Goal: Information Seeking & Learning: Learn about a topic

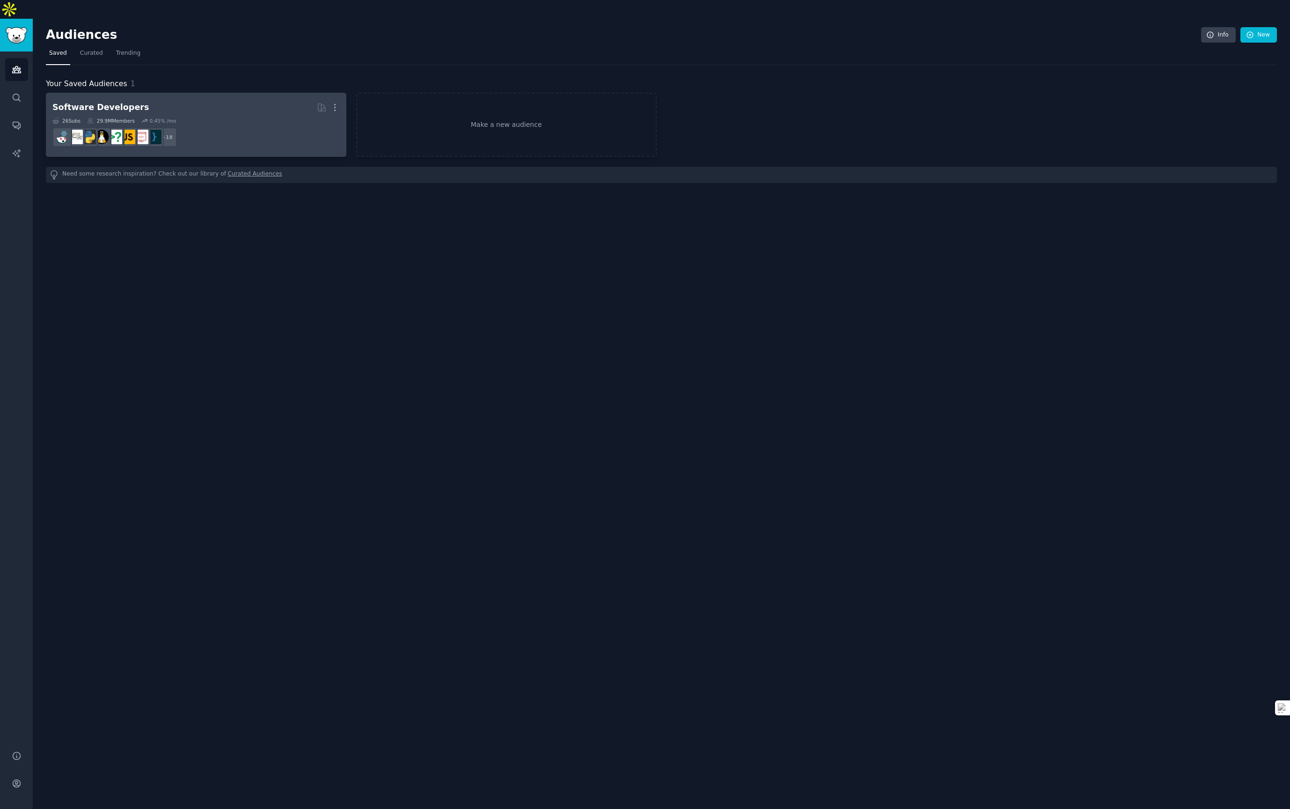
click at [248, 99] on h2 "Software Developers More" at bounding box center [195, 107] width 287 height 16
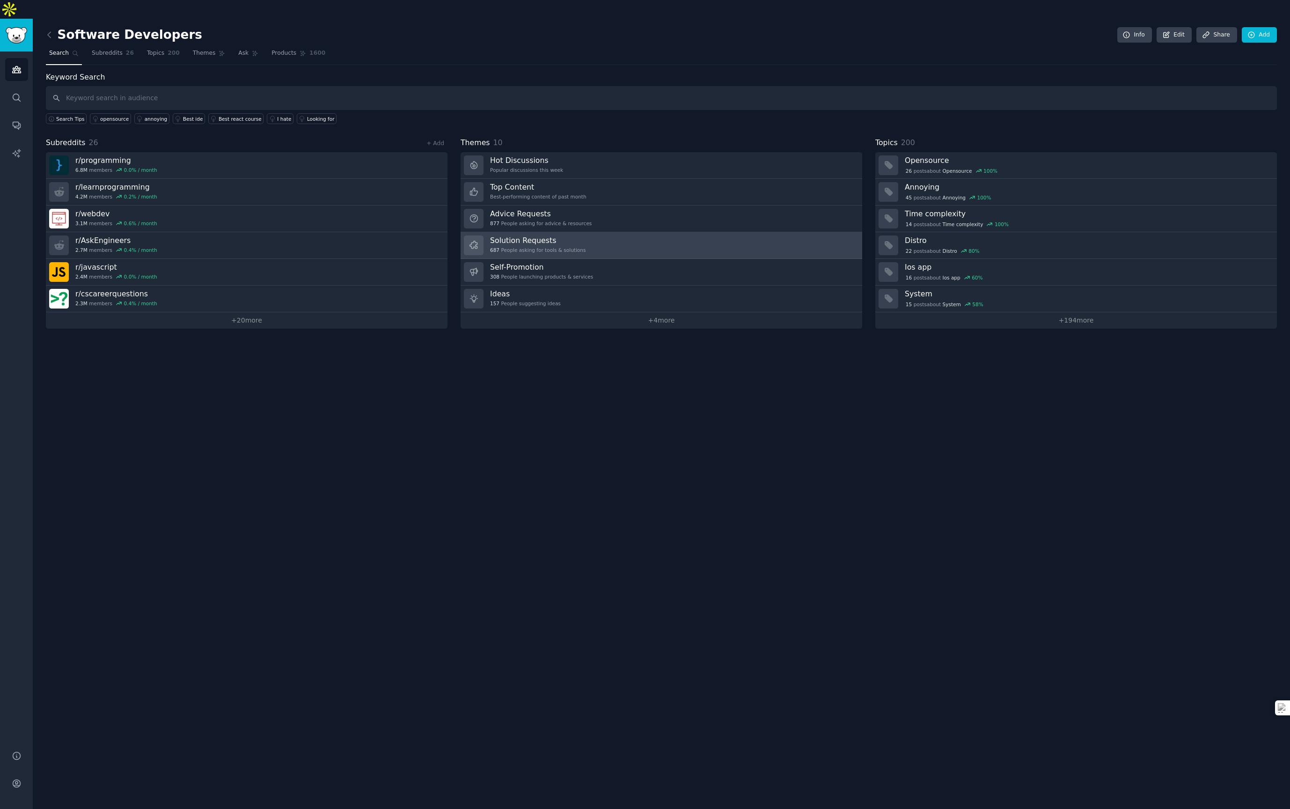
click at [788, 232] on link "Solution Requests 687 People asking for tools & solutions" at bounding box center [660, 245] width 401 height 27
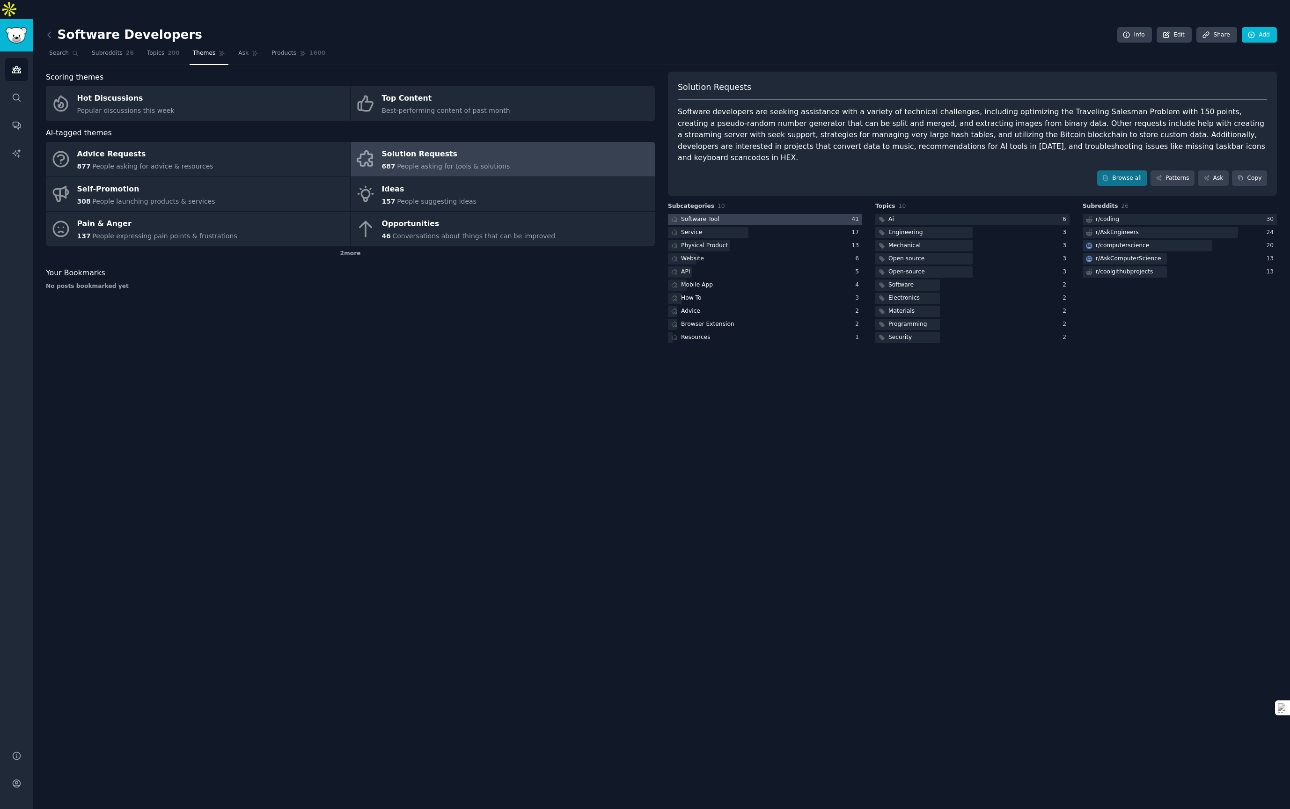
click at [811, 214] on div at bounding box center [765, 220] width 194 height 12
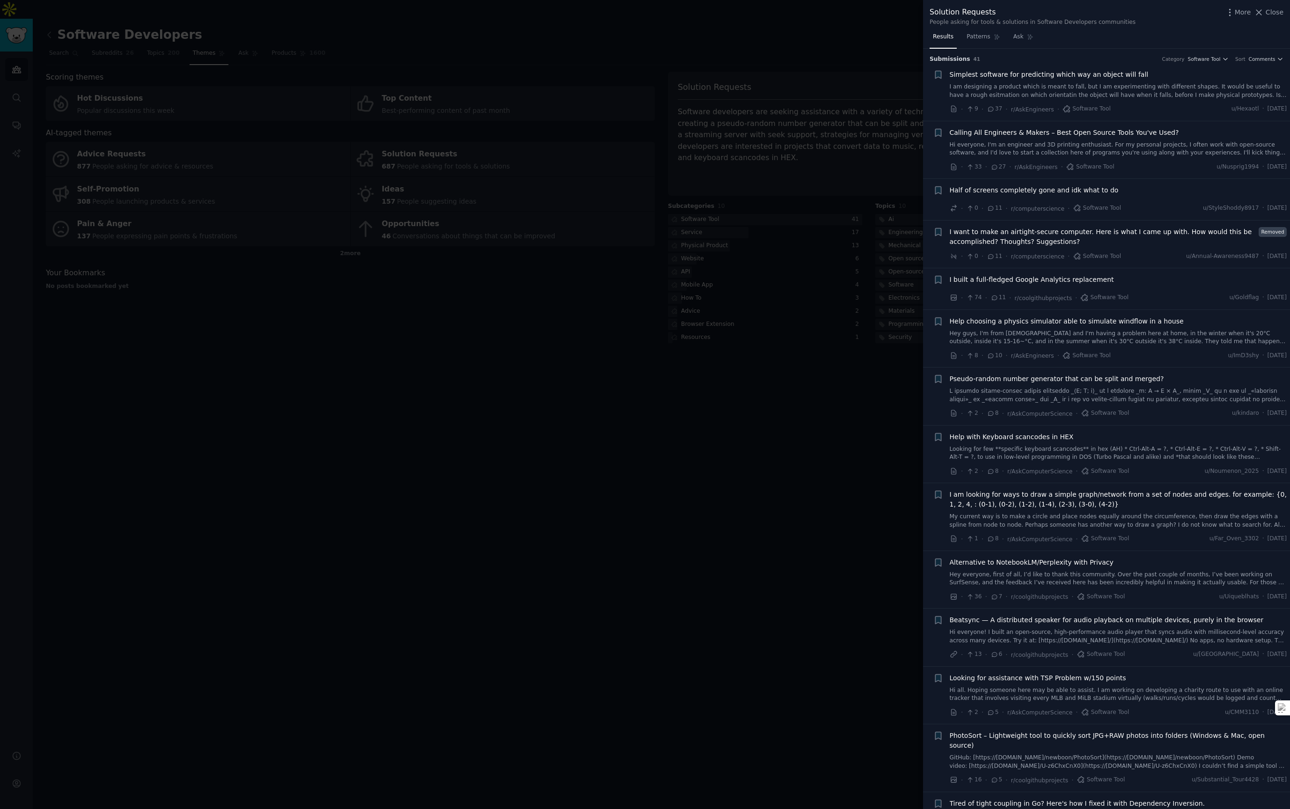
click at [995, 283] on span "I built a full-fledged Google Analytics replacement" at bounding box center [1031, 280] width 164 height 10
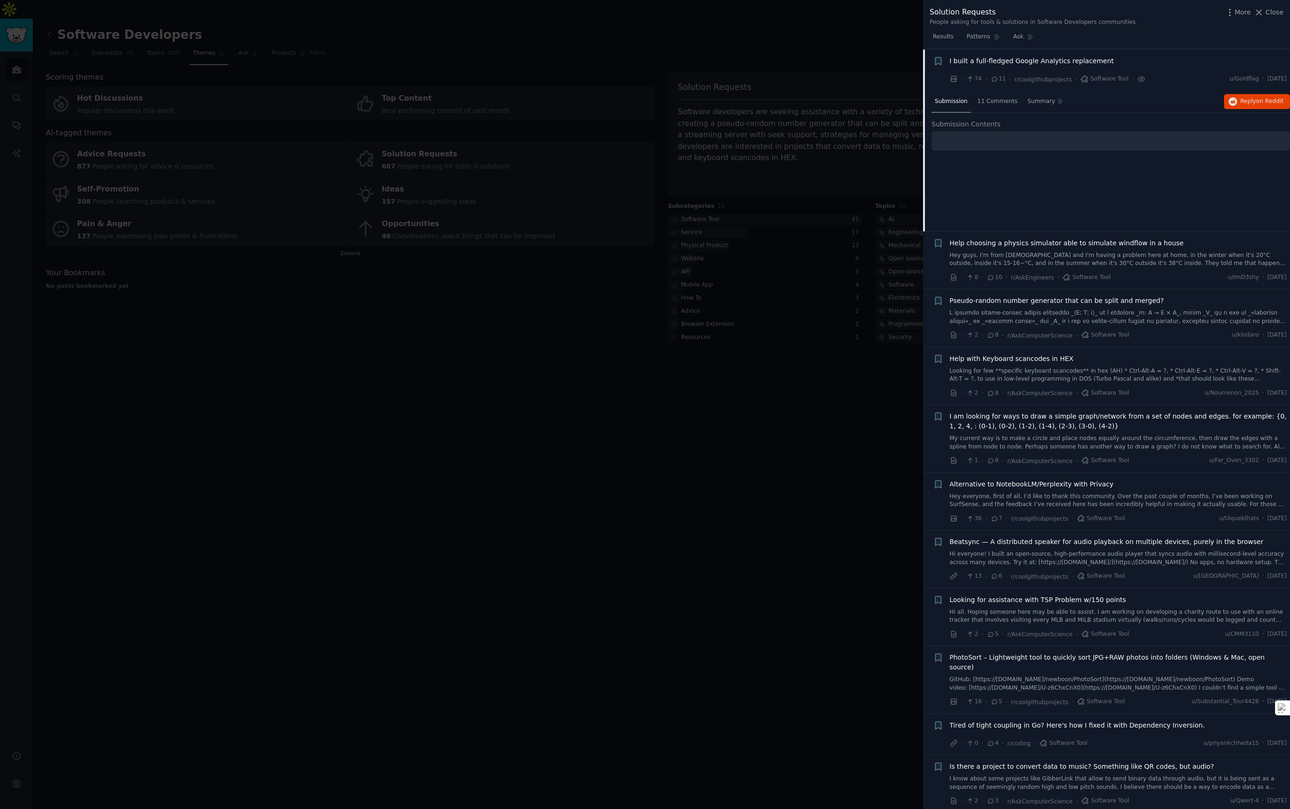
scroll to position [219, 0]
click at [994, 101] on span "11 Comments" at bounding box center [997, 100] width 40 height 8
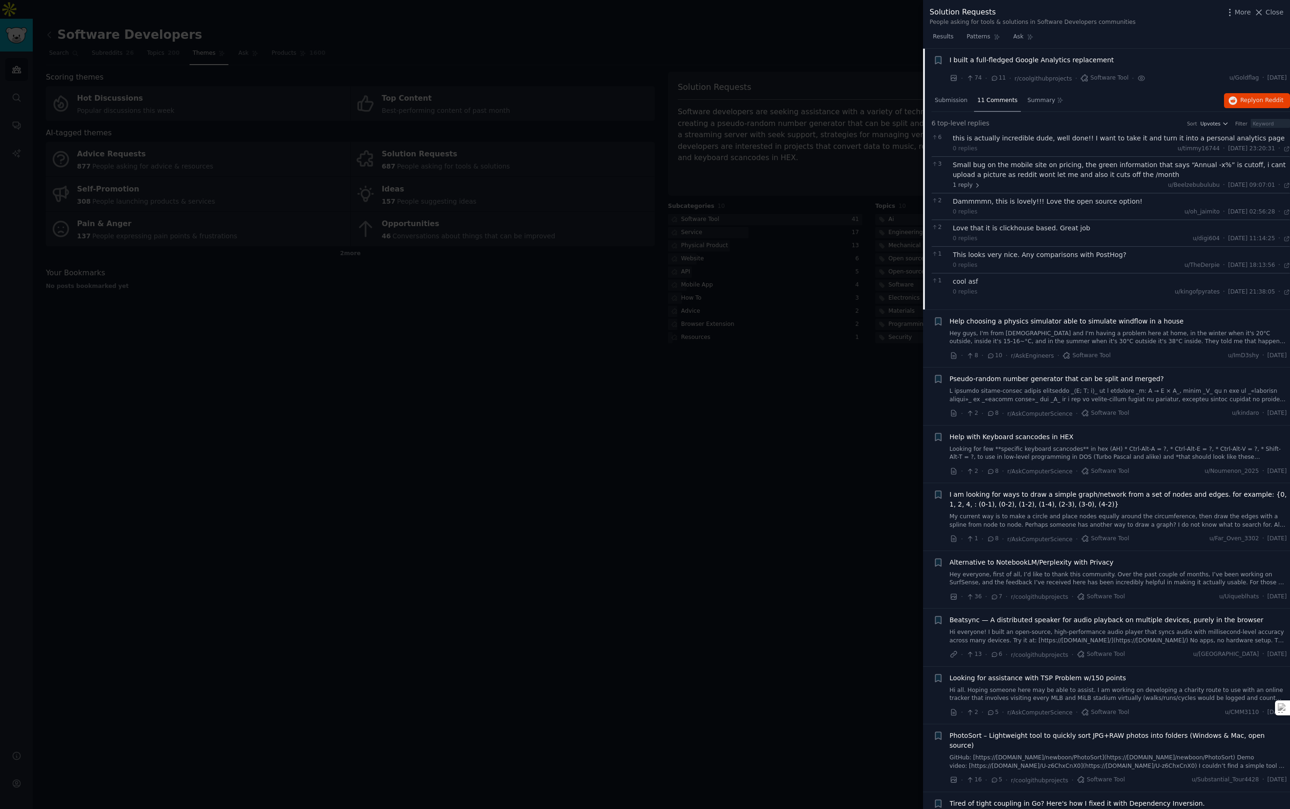
click at [824, 412] on div at bounding box center [645, 404] width 1290 height 809
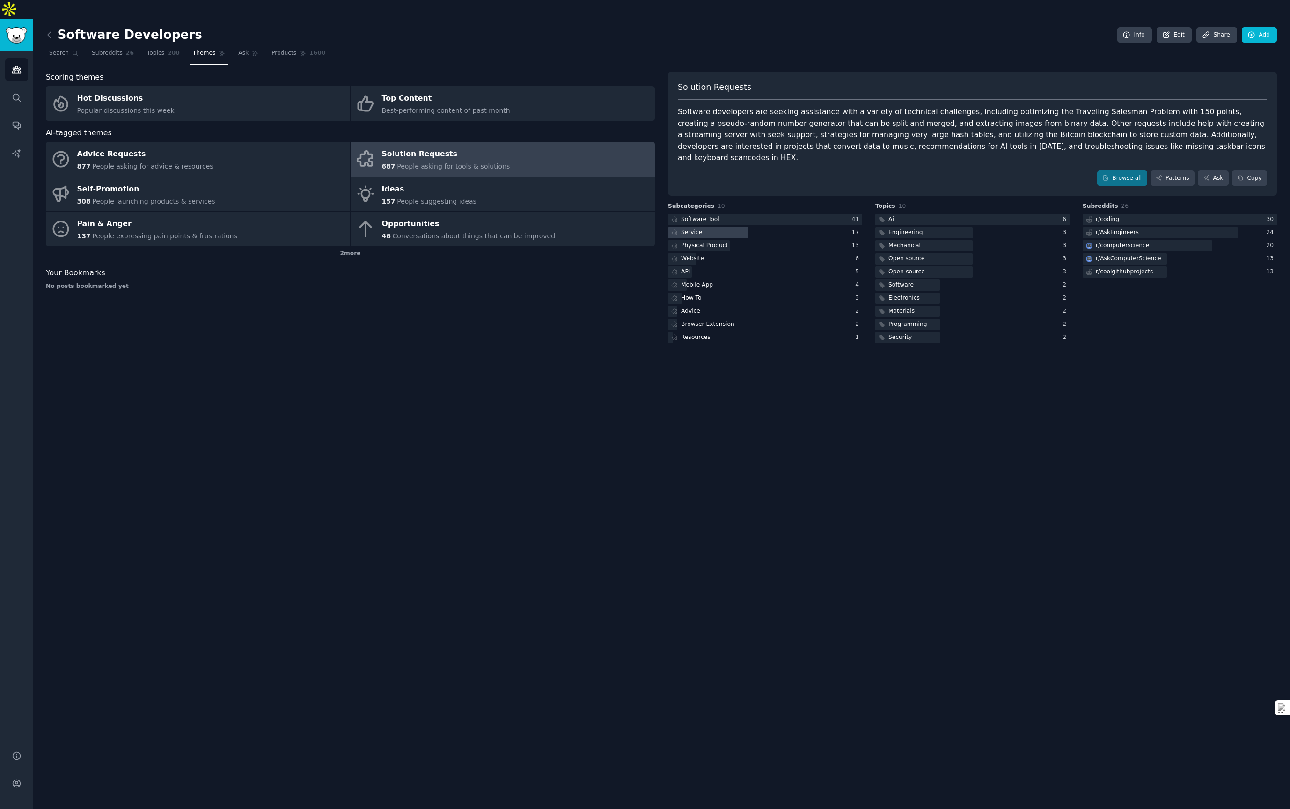
click at [821, 227] on div "Service" at bounding box center [765, 233] width 194 height 12
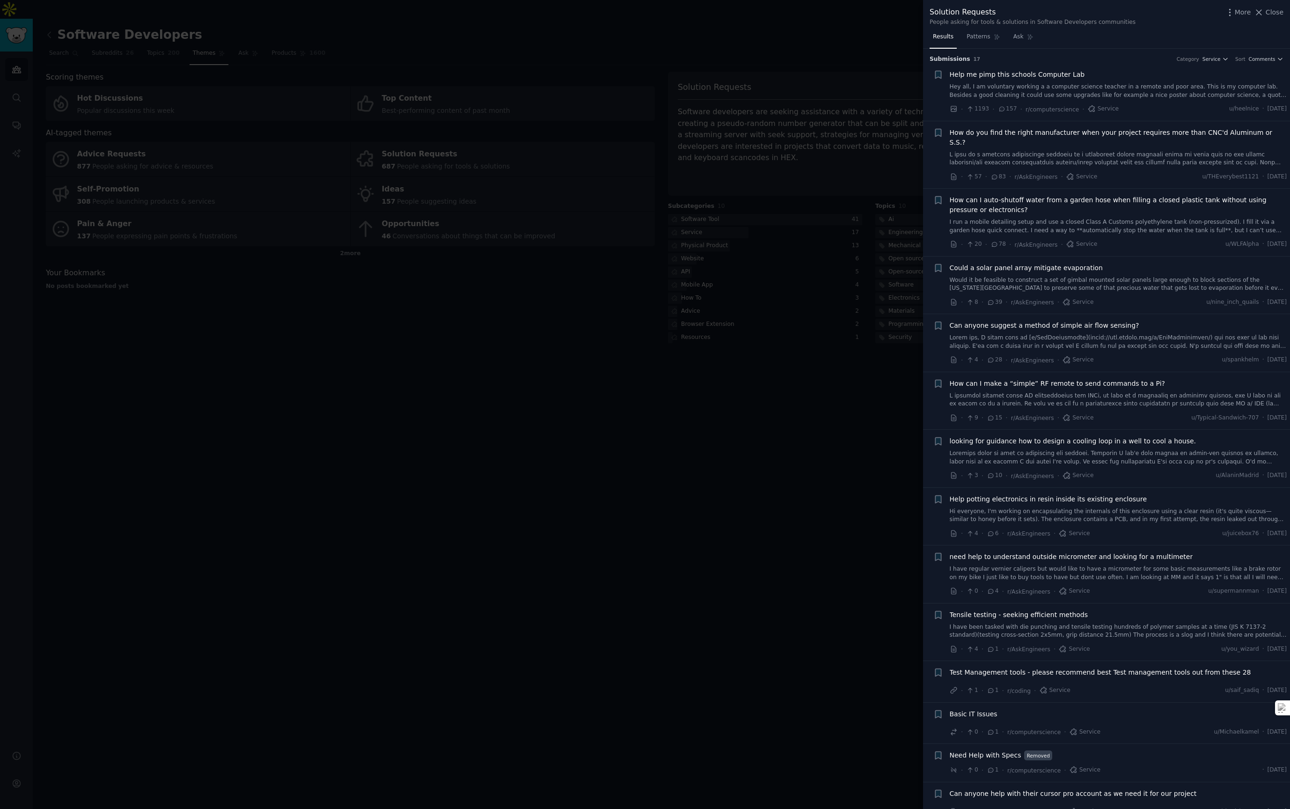
click at [1000, 93] on link "Hey all, I am voluntary working a a computer science teacher in a remote and po…" at bounding box center [1117, 91] width 337 height 16
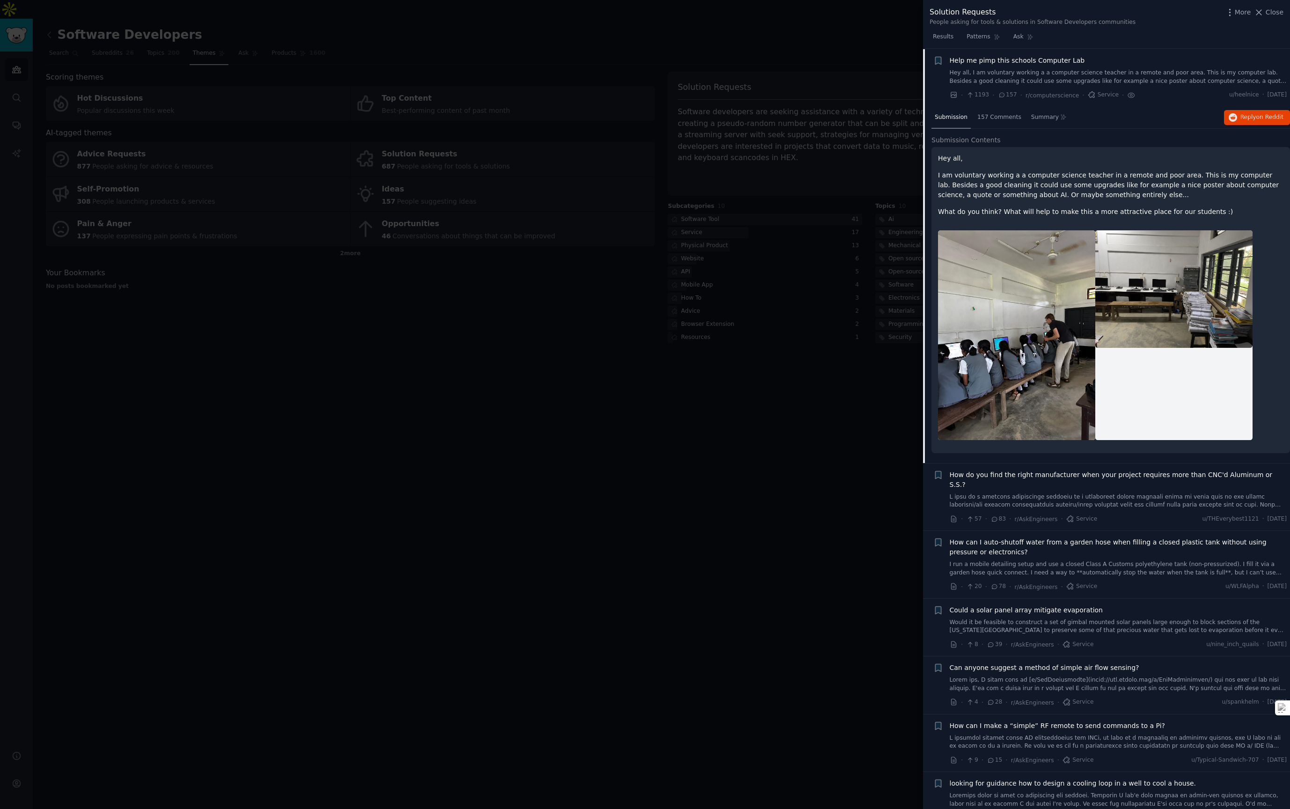
scroll to position [15, 0]
click at [995, 177] on p "I am voluntary working a a computer science teacher in a remote and poor area. …" at bounding box center [1110, 184] width 345 height 29
click at [809, 372] on div at bounding box center [645, 404] width 1290 height 809
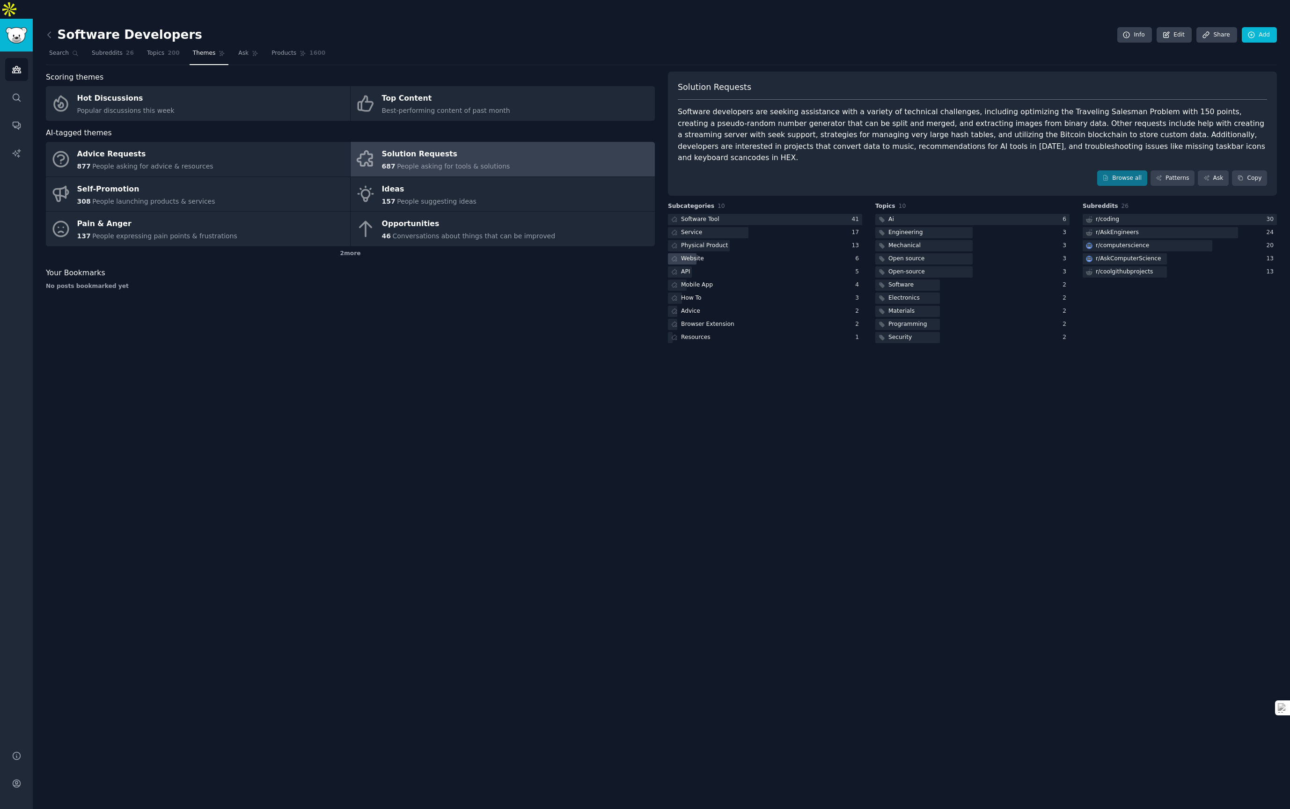
click at [739, 253] on div "Website" at bounding box center [765, 259] width 194 height 12
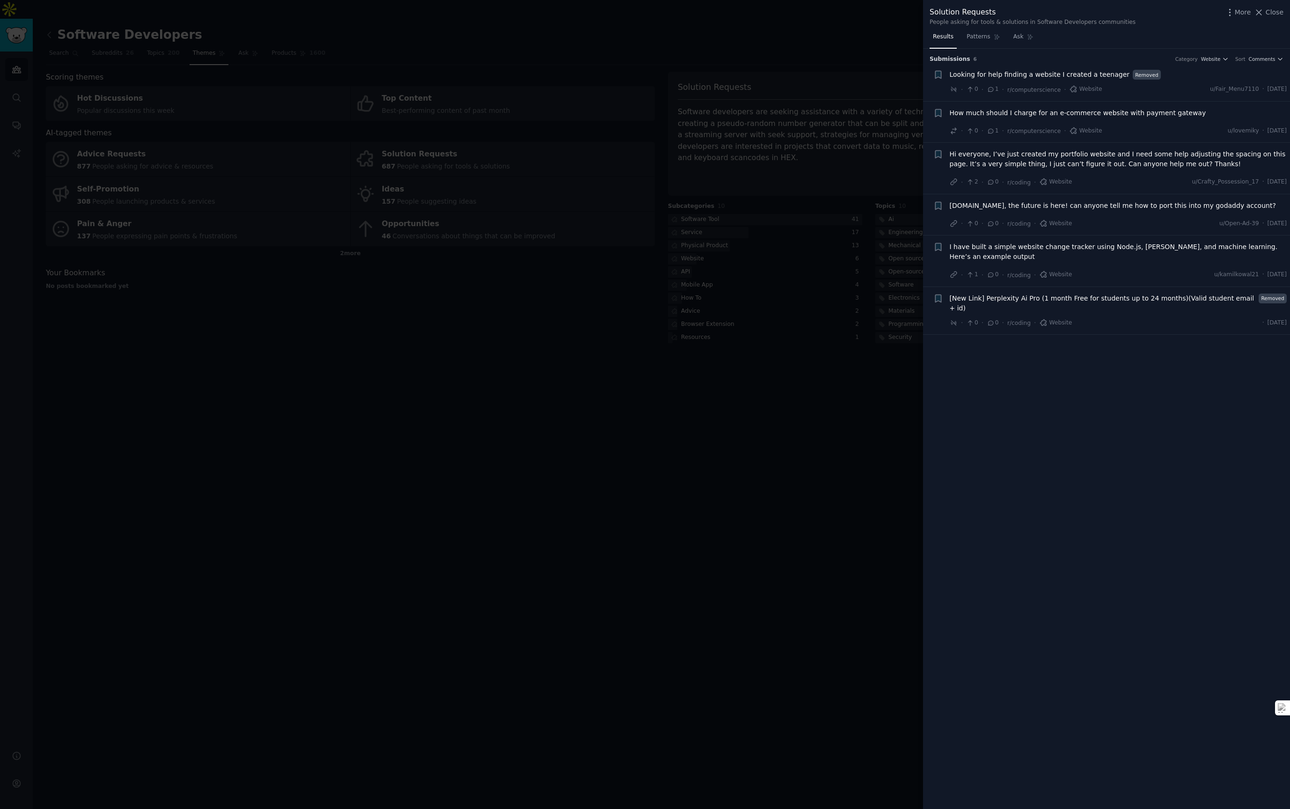
click at [1100, 85] on div "· 0 · 1 · r/computerscience · Website u/Fair_Menu7110 · [DATE]" at bounding box center [1117, 90] width 337 height 10
click at [1261, 15] on icon at bounding box center [1259, 12] width 10 height 10
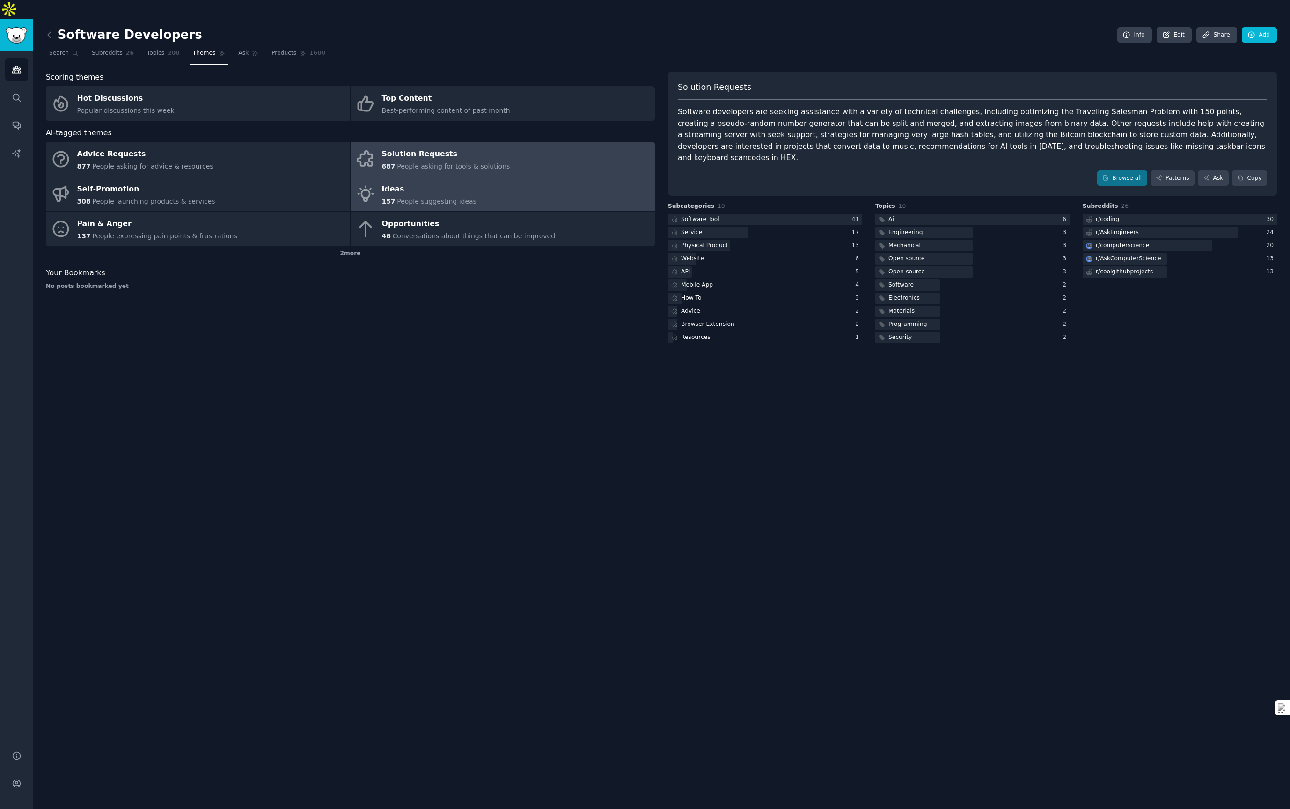
click at [589, 182] on link "Ideas 157 People suggesting ideas" at bounding box center [502, 194] width 304 height 35
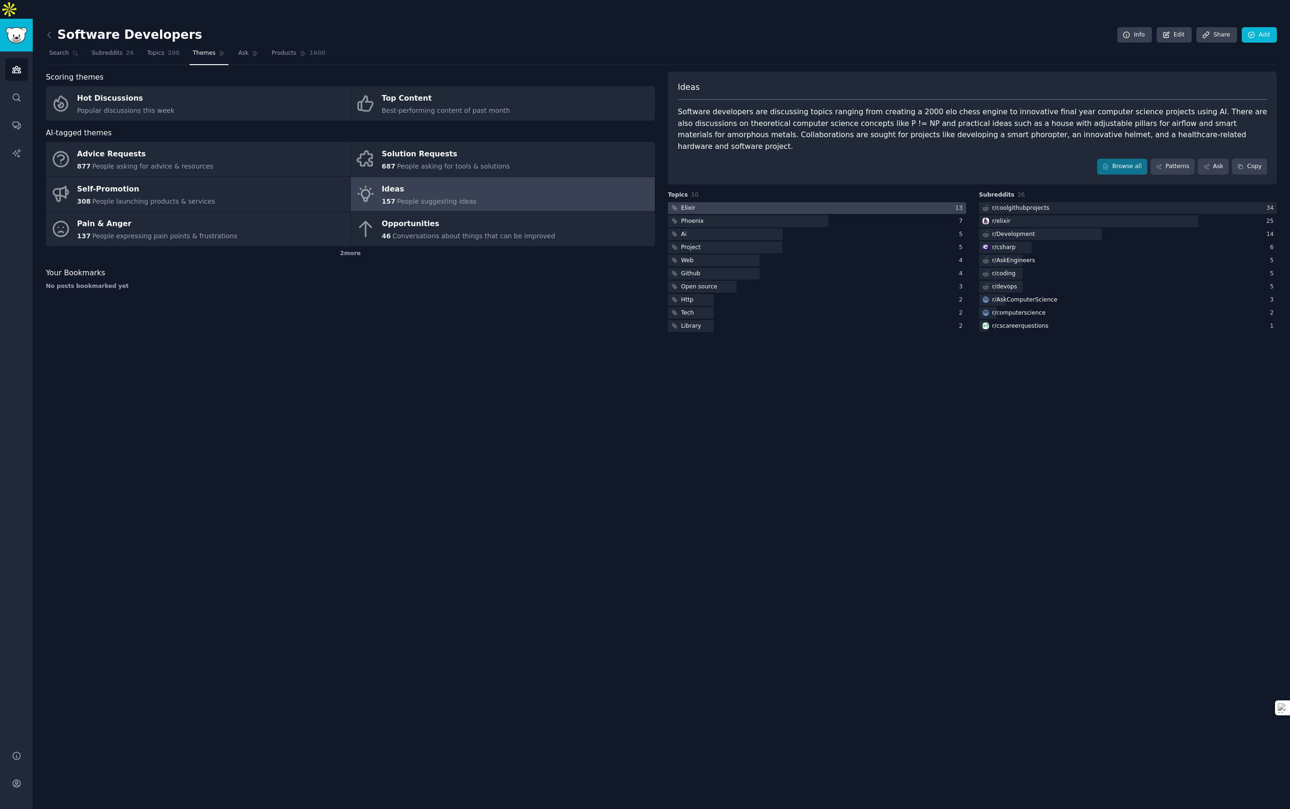
click at [723, 202] on div at bounding box center [817, 208] width 298 height 12
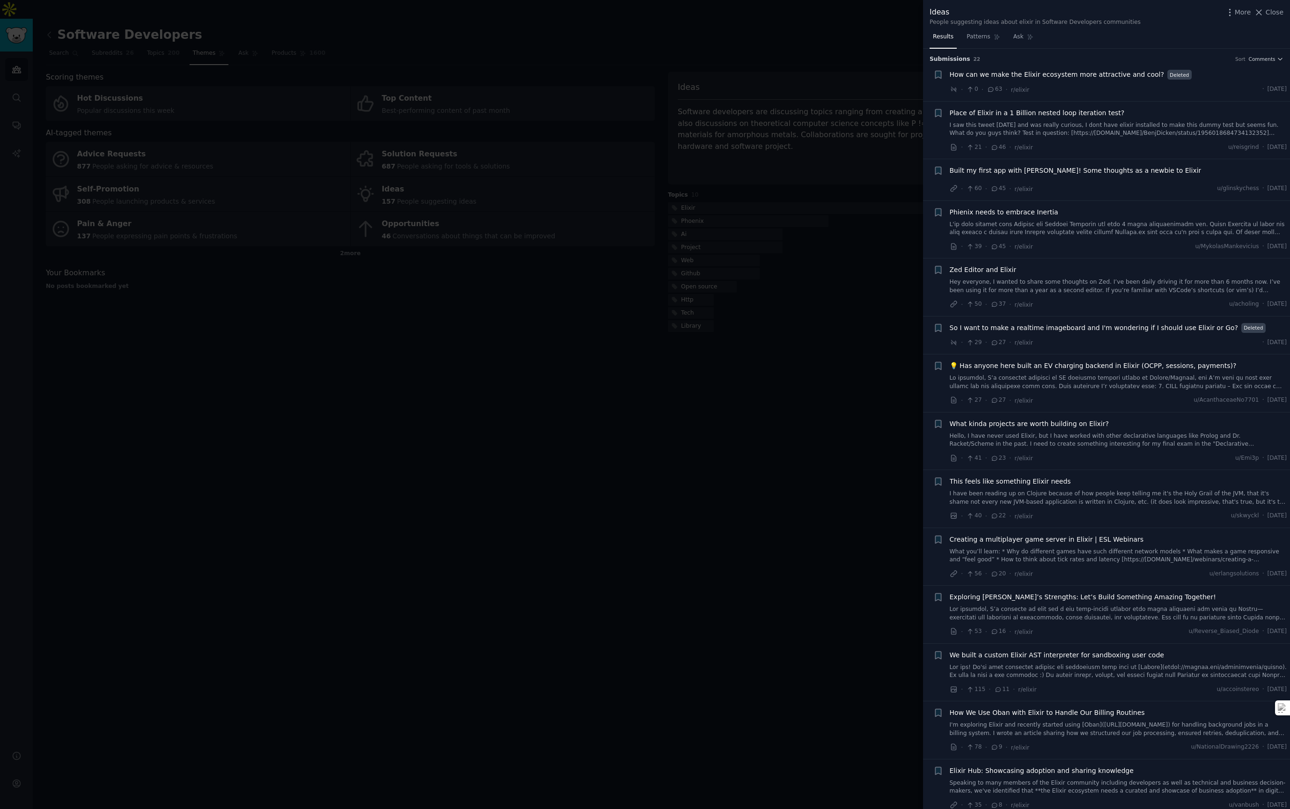
click at [1205, 79] on div "How can we make the Elixir ecosystem more attractive and cool? Deleted" at bounding box center [1117, 75] width 337 height 10
click at [1191, 78] on div "How can we make the Elixir ecosystem more attractive and cool? Deleted" at bounding box center [1117, 75] width 337 height 10
click at [1131, 78] on span "How can we make the Elixir ecosystem more attractive and cool?" at bounding box center [1056, 75] width 214 height 10
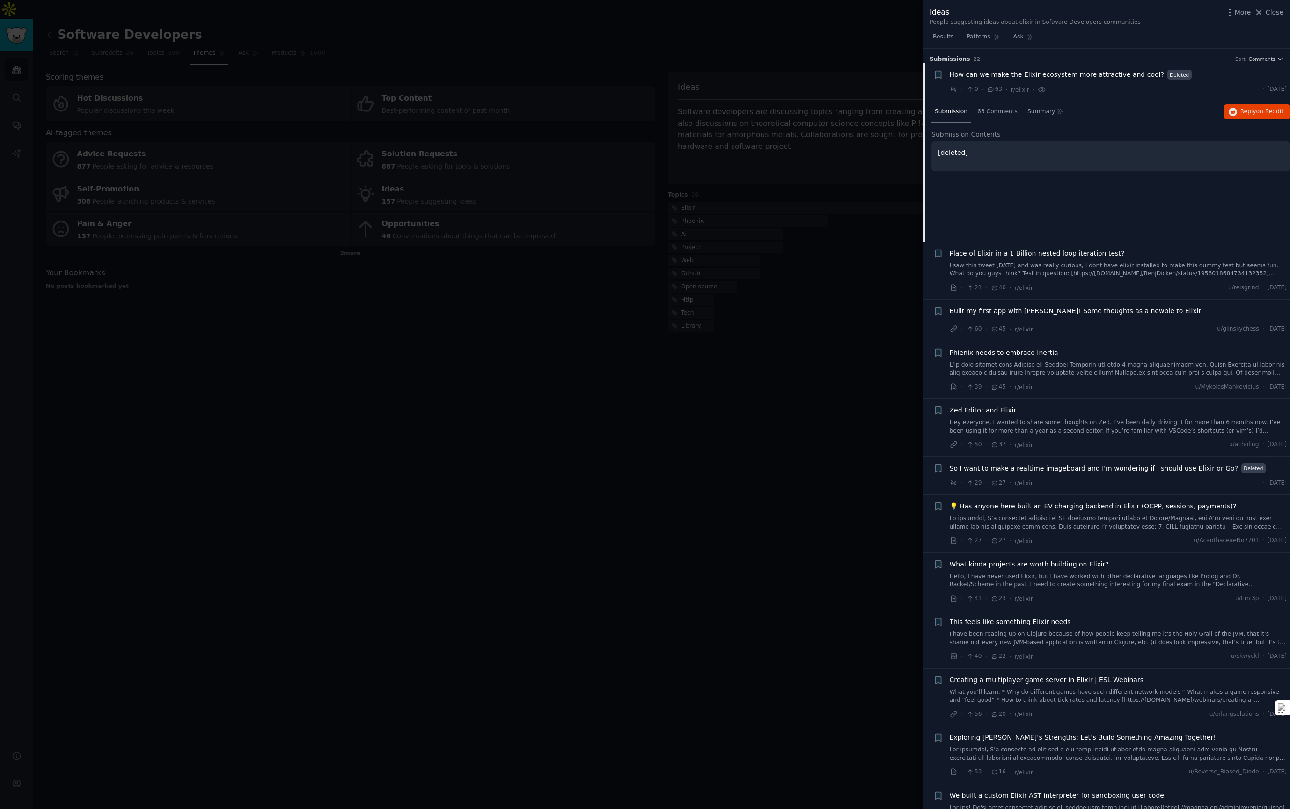
scroll to position [15, 0]
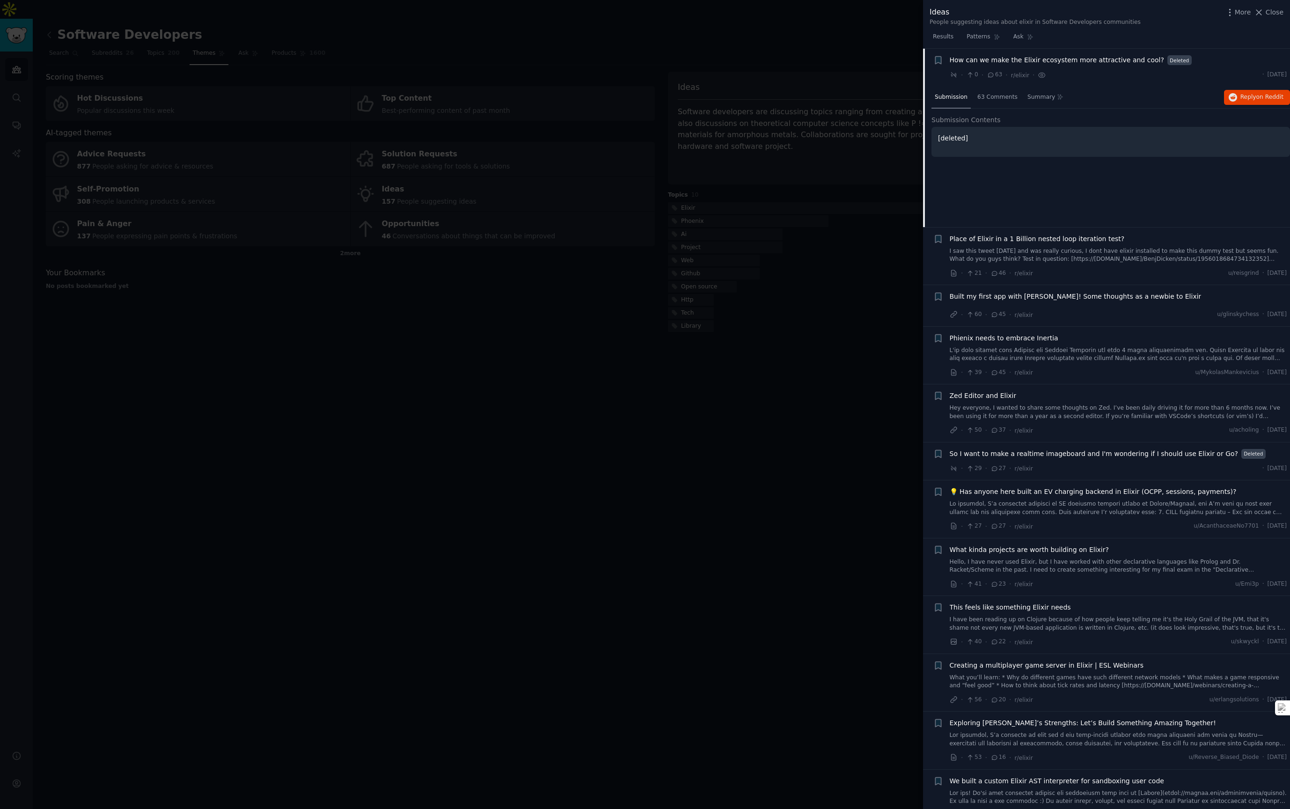
click at [796, 281] on div at bounding box center [645, 404] width 1290 height 809
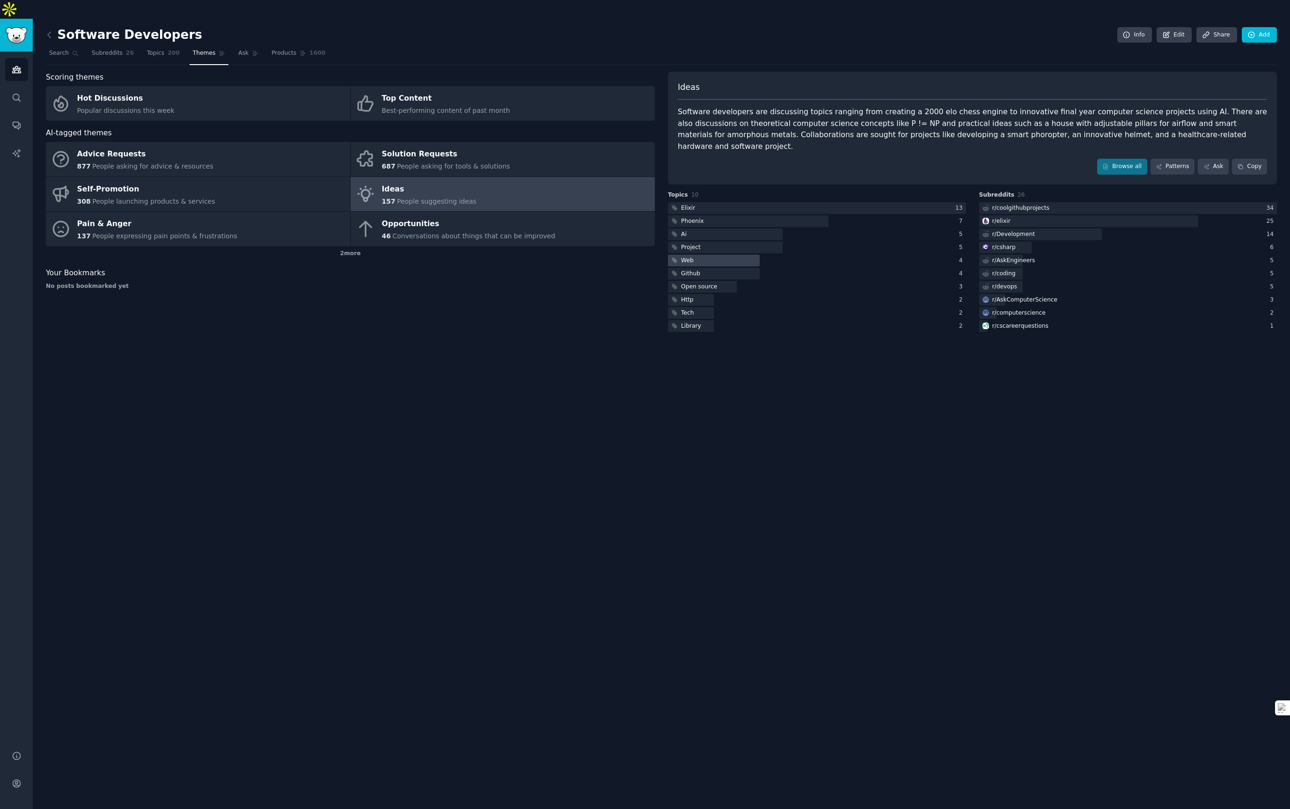
click at [727, 255] on div at bounding box center [714, 261] width 92 height 12
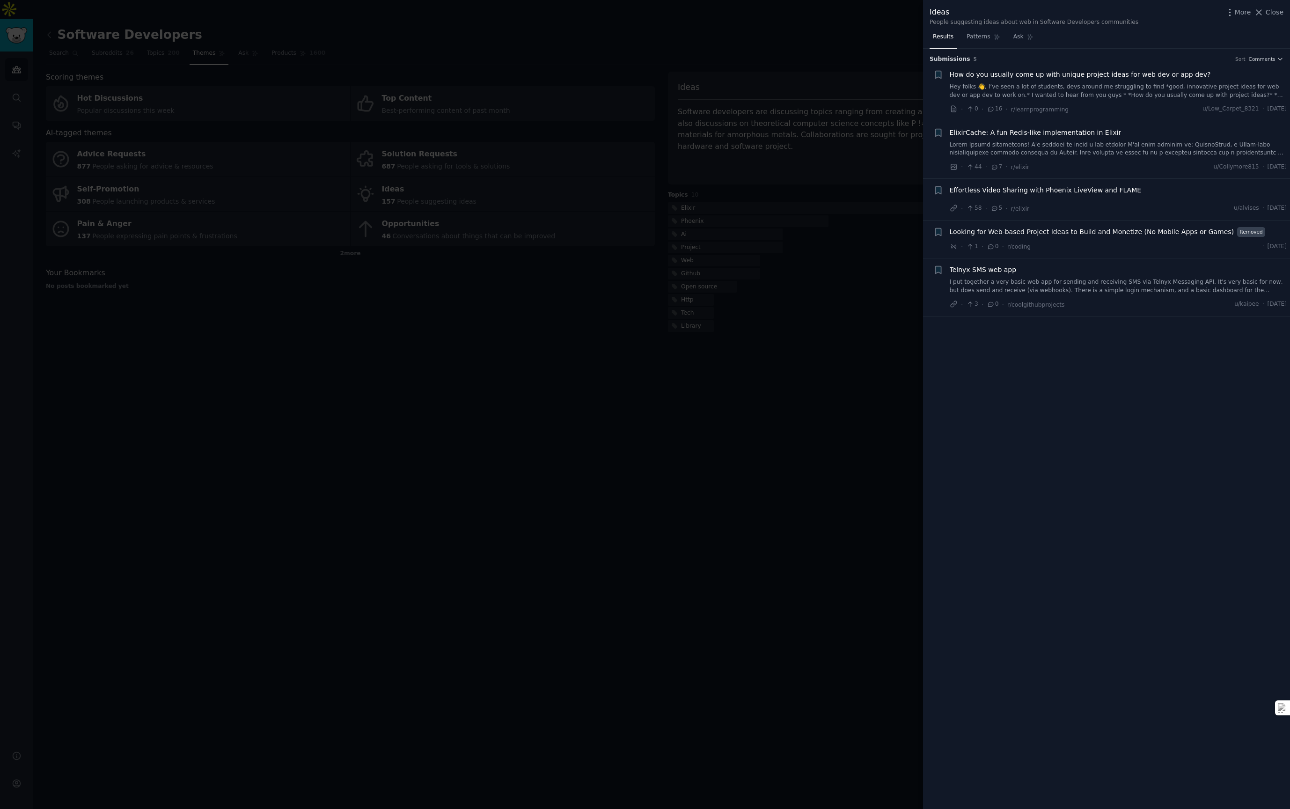
click at [1061, 83] on link "Hey folks 👋, I’ve seen a lot of students, devs around me struggling to find *go…" at bounding box center [1117, 91] width 337 height 16
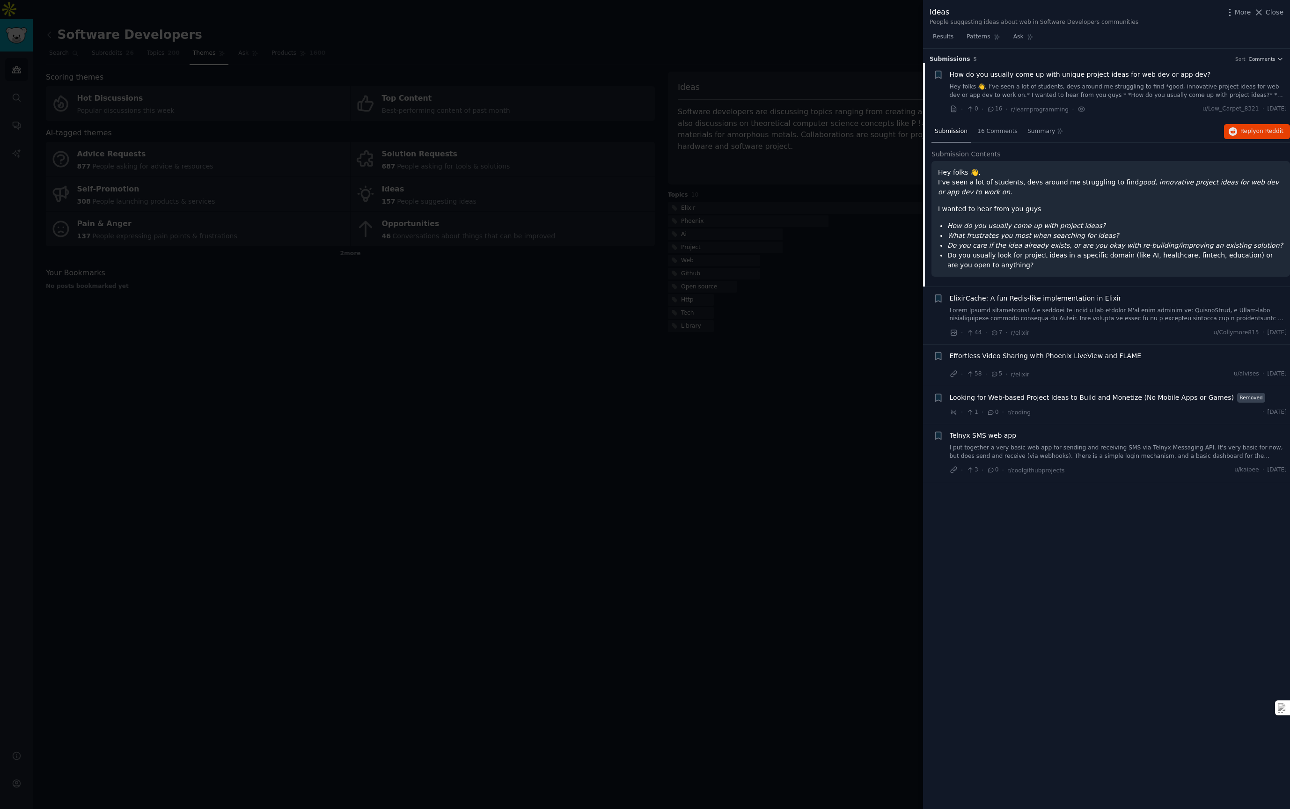
click at [1029, 248] on em "Do you care if the idea already exists, or are you okay with re-building/improv…" at bounding box center [1115, 244] width 336 height 7
click at [891, 334] on div at bounding box center [645, 404] width 1290 height 809
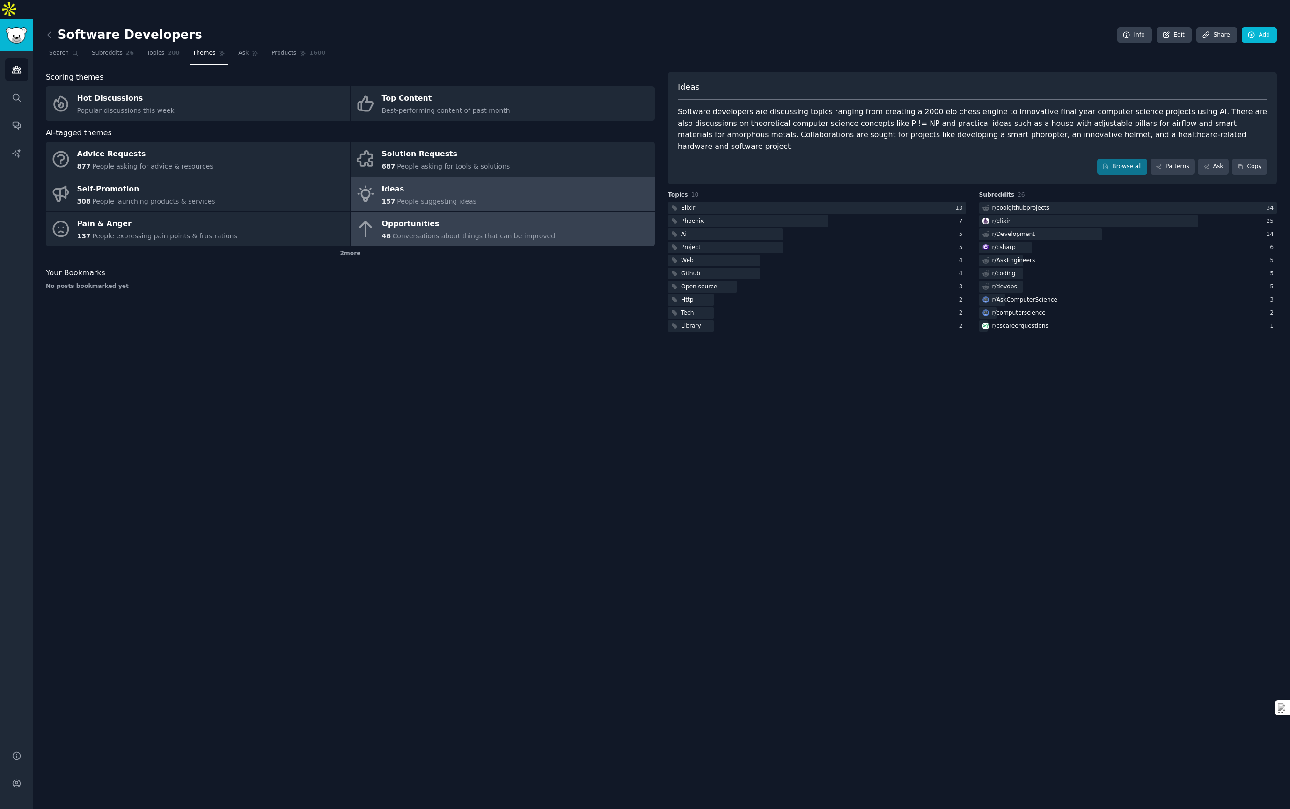
click at [598, 223] on link "Opportunities 46 Conversations about things that can be improved" at bounding box center [502, 229] width 304 height 35
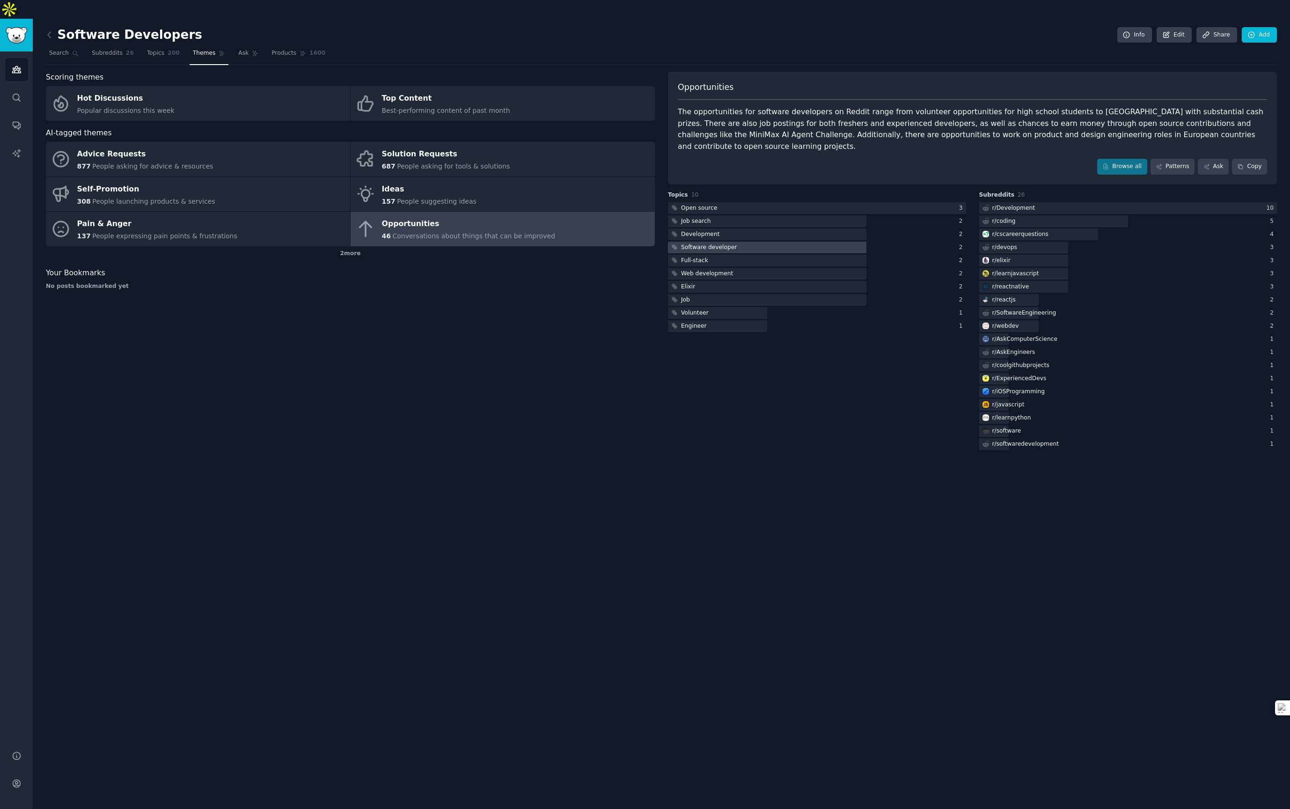
click at [788, 241] on div at bounding box center [767, 247] width 198 height 12
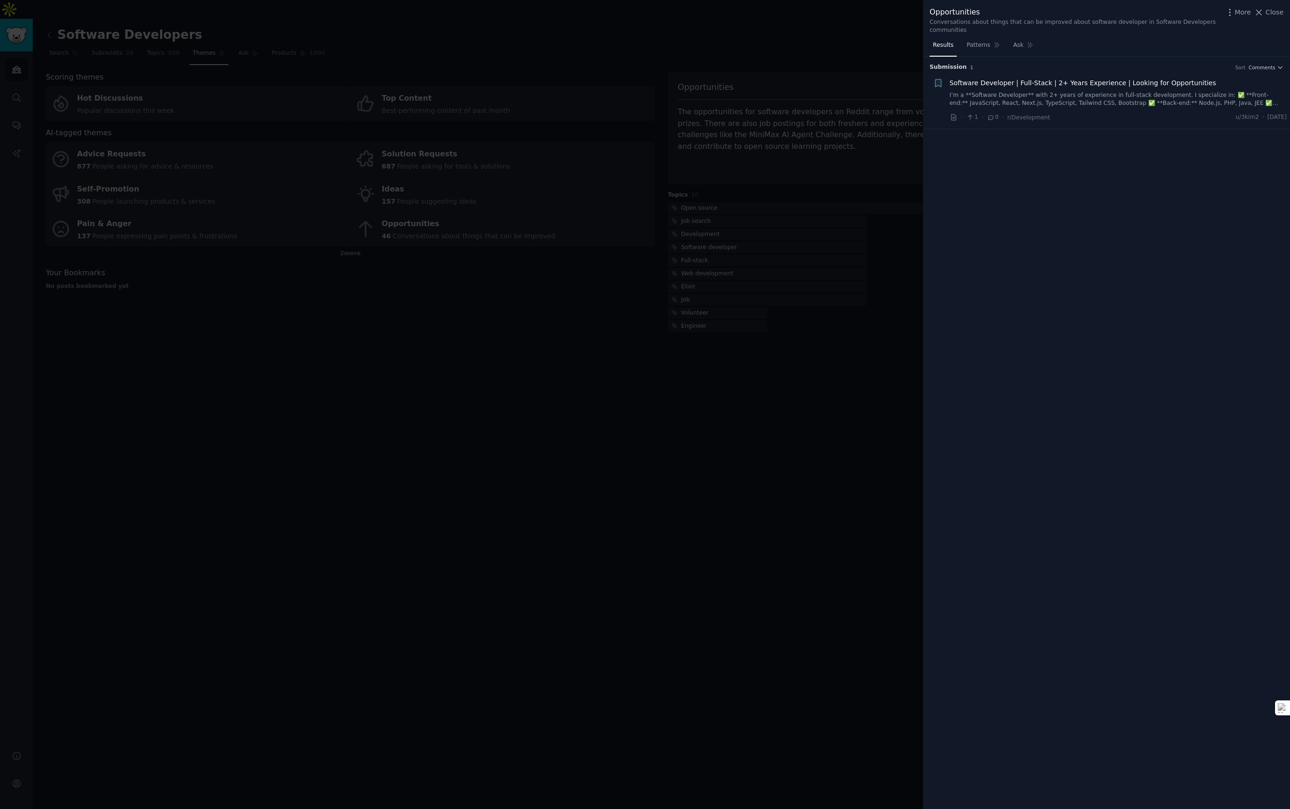
click at [1071, 92] on link "I’m a **Software Developer** with 2+ years of experience in full-stack developm…" at bounding box center [1117, 99] width 337 height 16
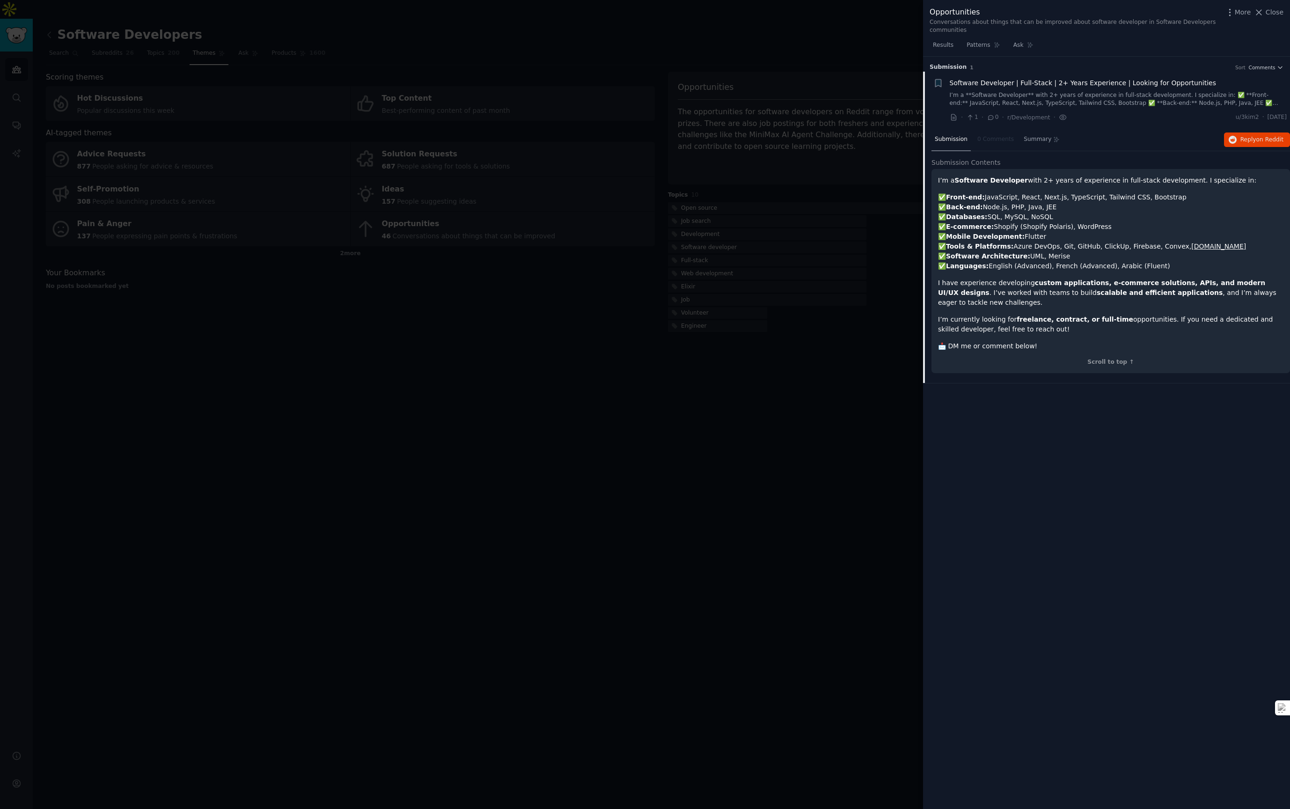
click at [692, 272] on div at bounding box center [645, 404] width 1290 height 809
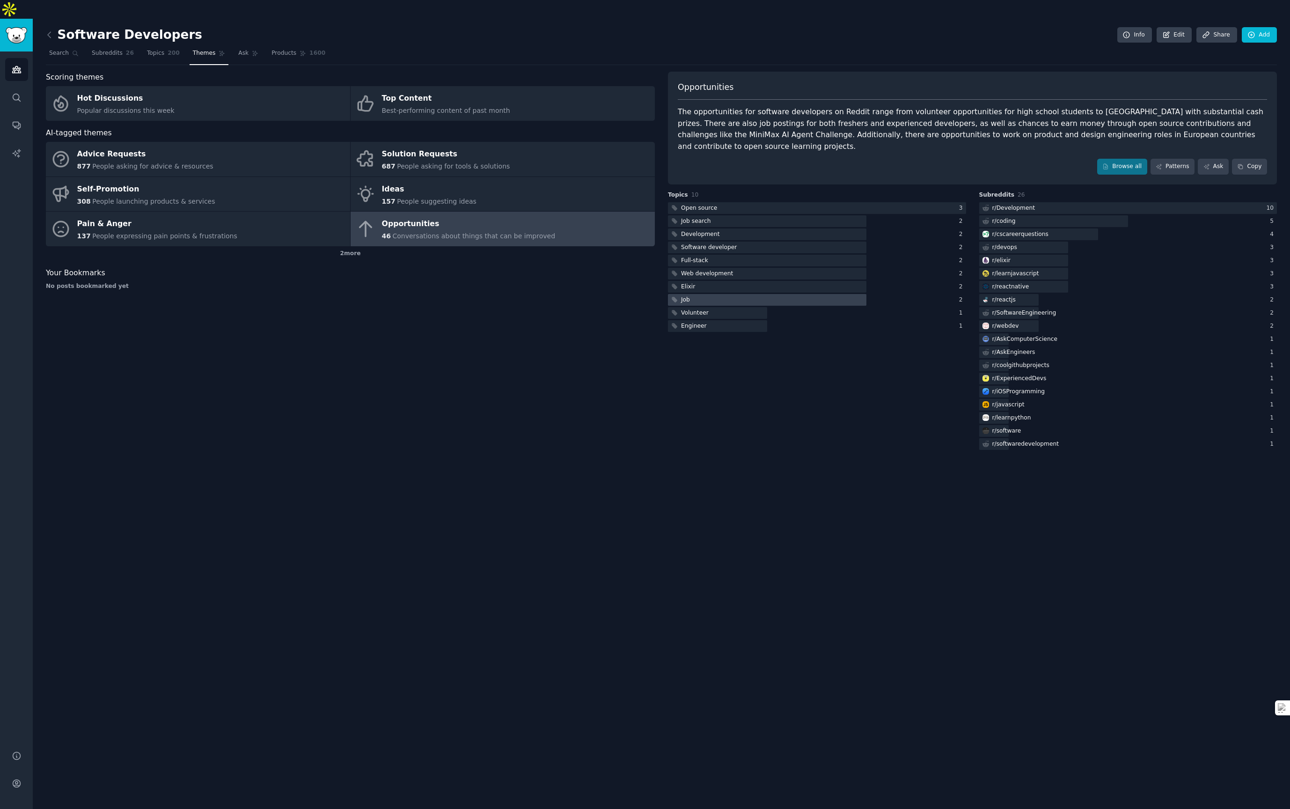
click at [691, 294] on div "Job" at bounding box center [679, 300] width 23 height 12
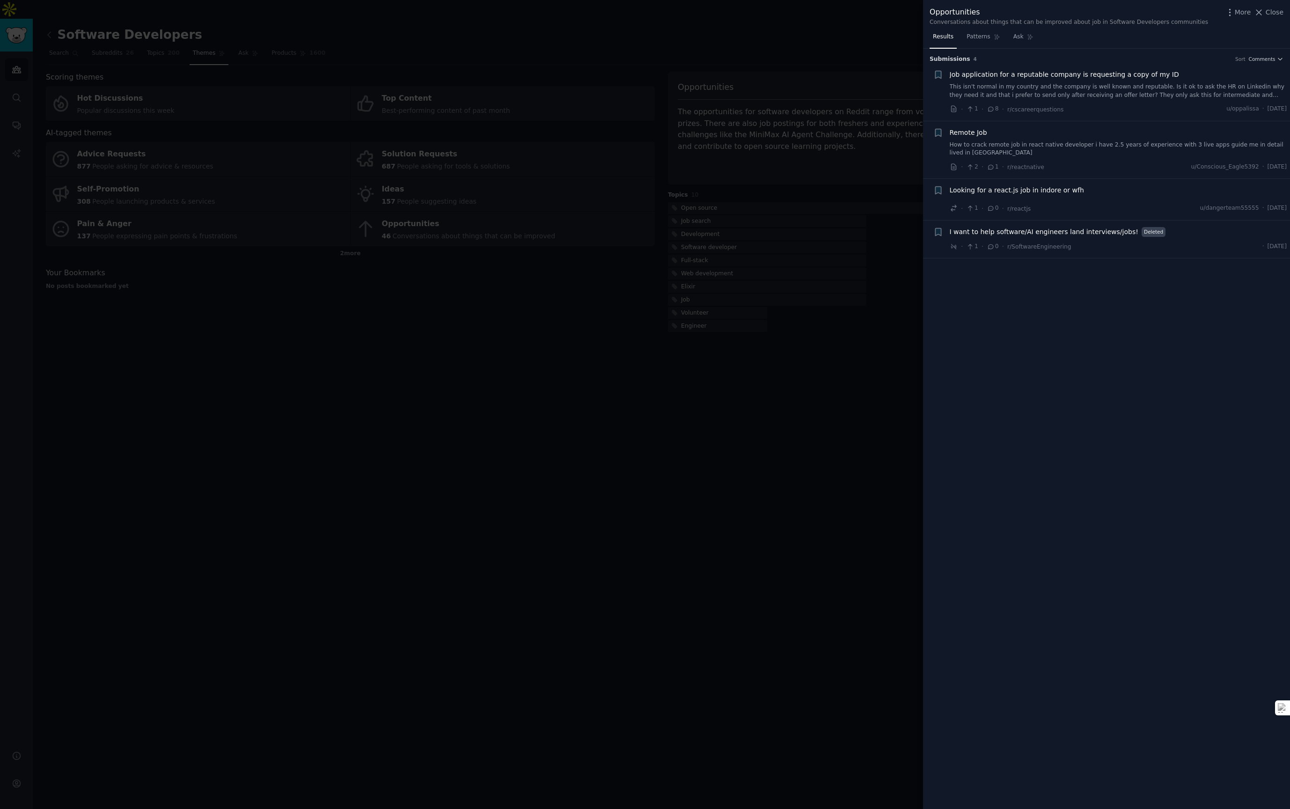
click at [725, 204] on div at bounding box center [645, 404] width 1290 height 809
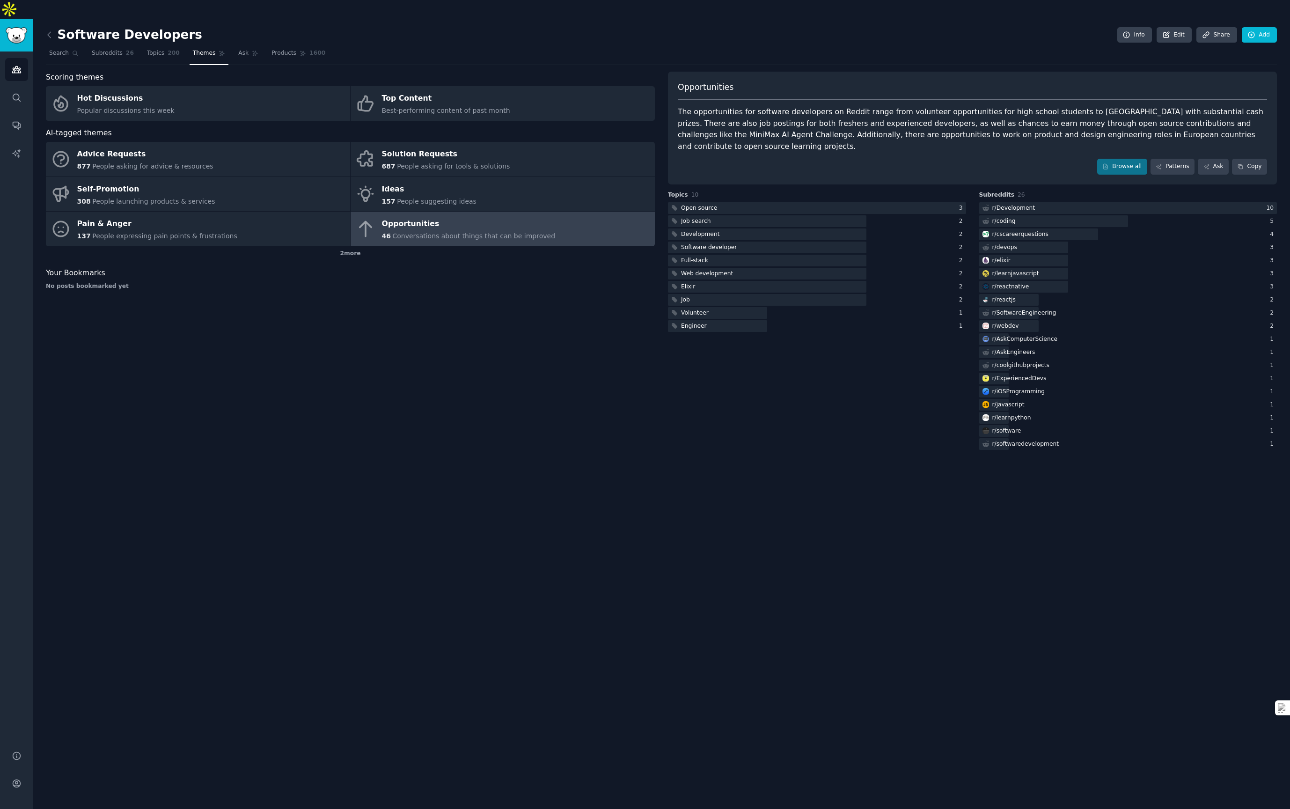
click at [725, 228] on div at bounding box center [767, 234] width 198 height 12
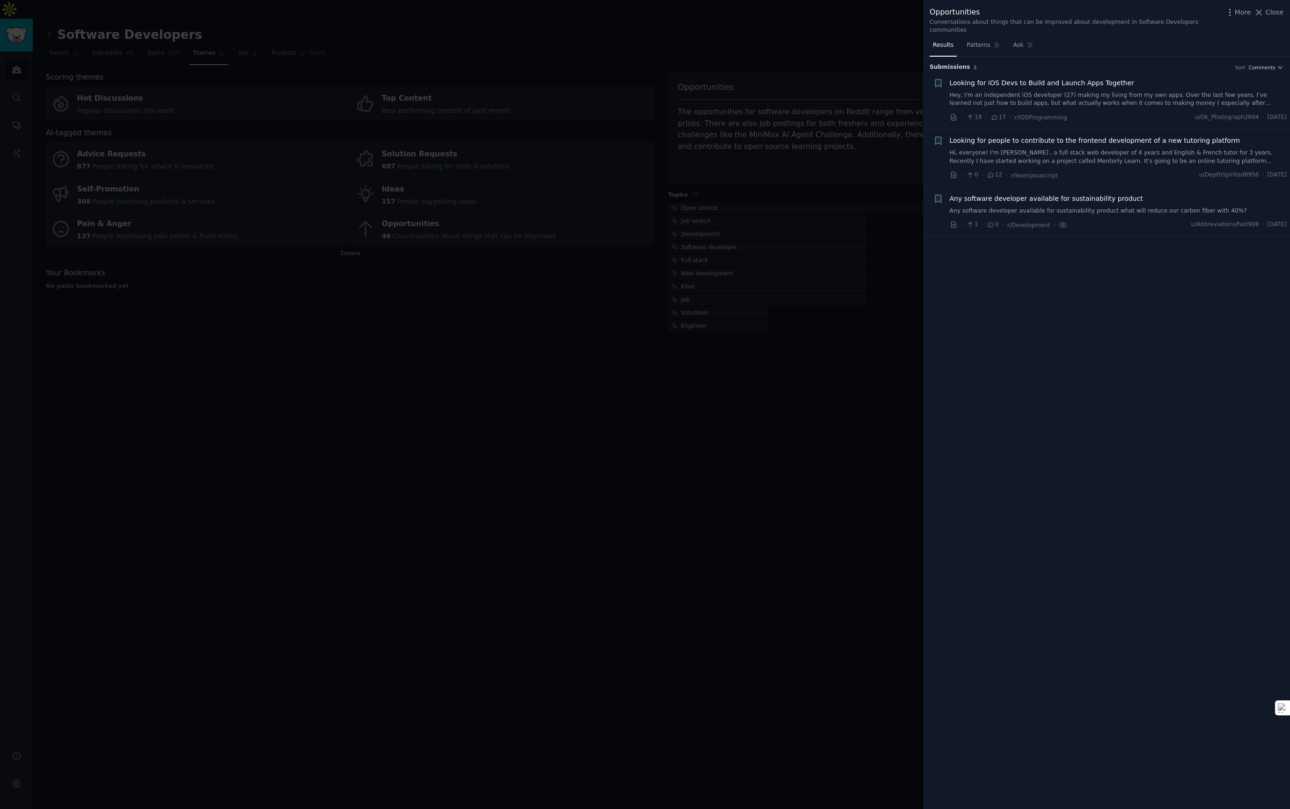
click at [1087, 107] on link "Hey, I'm an independent iOS developer (27) making my living from my own apps. O…" at bounding box center [1117, 99] width 337 height 16
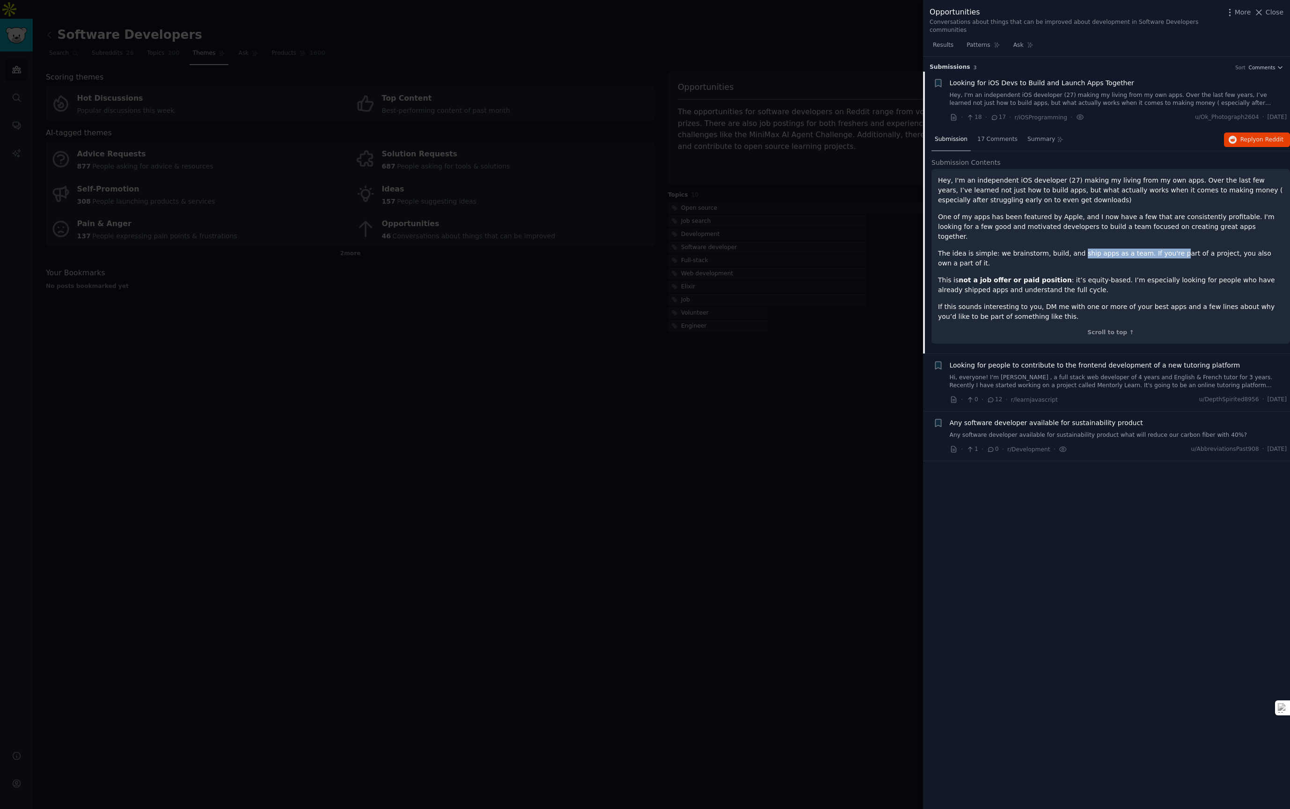
drag, startPoint x: 1073, startPoint y: 242, endPoint x: 1167, endPoint y: 244, distance: 93.6
click at [1167, 248] on p "The idea is simple: we brainstorm, build, and ship apps as a team. If you're pa…" at bounding box center [1110, 258] width 345 height 20
drag, startPoint x: 1091, startPoint y: 287, endPoint x: 1021, endPoint y: 282, distance: 70.8
click at [1021, 282] on div "Hey, I'm an independent iOS developer (27) making my living from my own apps. O…" at bounding box center [1110, 248] width 345 height 146
click at [1029, 373] on link "Hi, everyone! I'm [PERSON_NAME] , a full stack web developer of 4 years and Eng…" at bounding box center [1117, 381] width 337 height 16
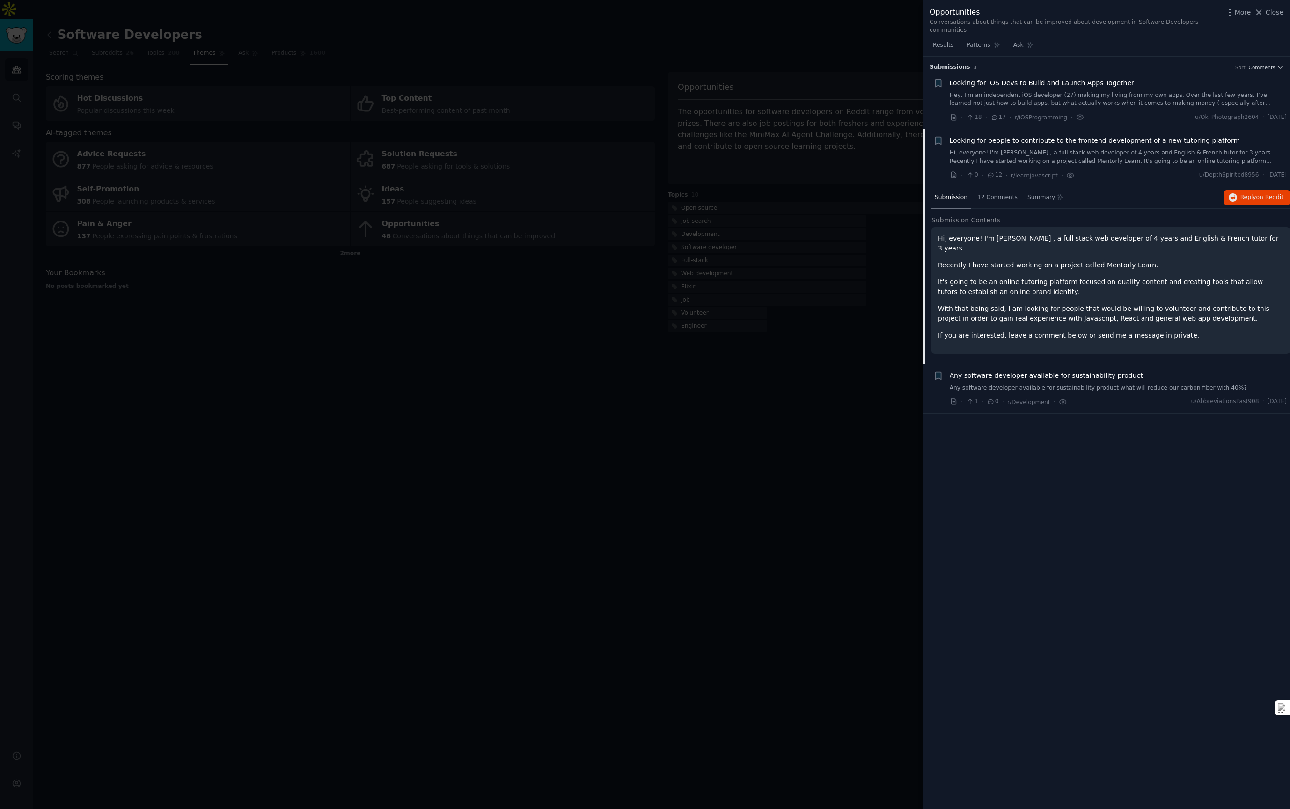
click at [1029, 371] on div "Any software developer available for sustainability product Any software develo…" at bounding box center [1117, 382] width 337 height 22
click at [1026, 384] on link "Any software developer available for sustainability product what will reduce ou…" at bounding box center [1117, 388] width 337 height 8
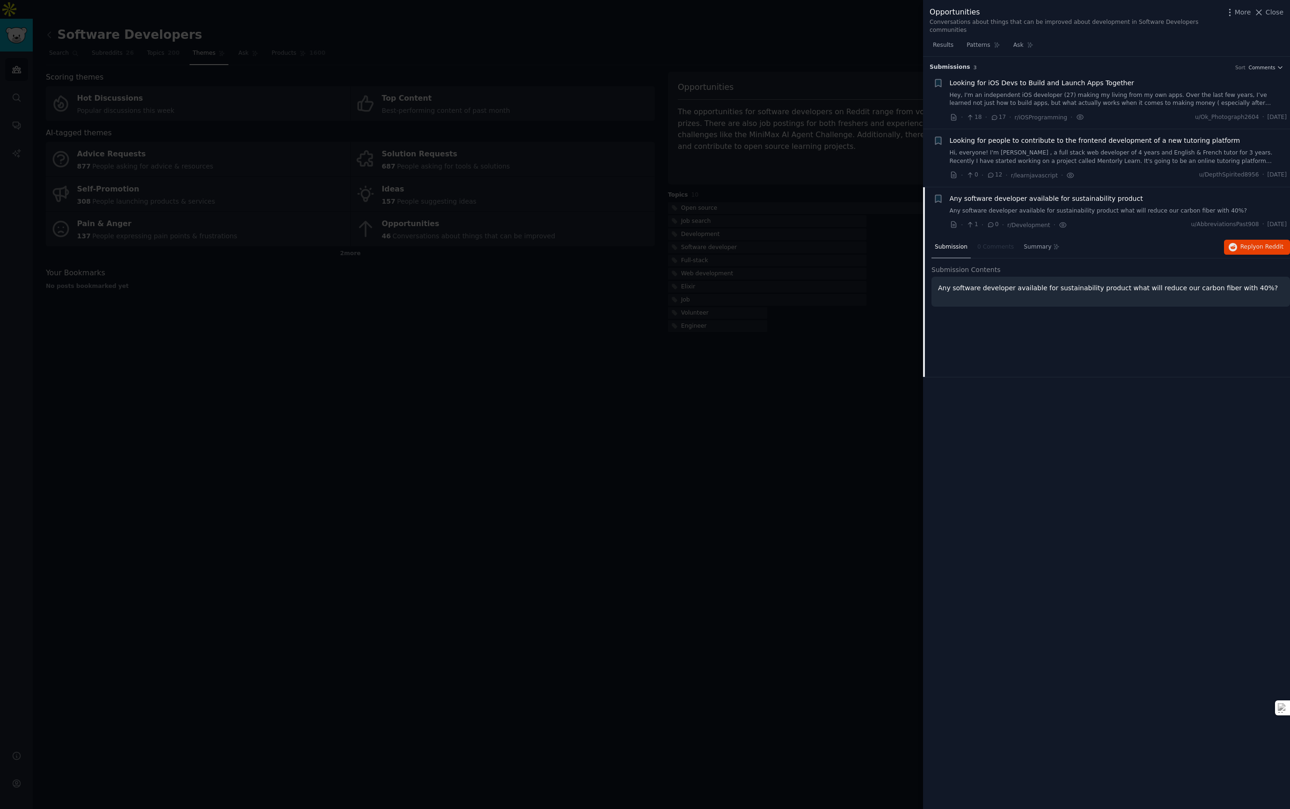
click at [994, 220] on div "· 1 · 0 · r/Development ·" at bounding box center [1007, 225] width 117 height 10
click at [1122, 168] on div "Looking for people to contribute to the frontend development of a new tutoring …" at bounding box center [1117, 158] width 337 height 44
click at [1125, 162] on link "Hi, everyone! I'm [PERSON_NAME] , a full stack web developer of 4 years and Eng…" at bounding box center [1117, 157] width 337 height 16
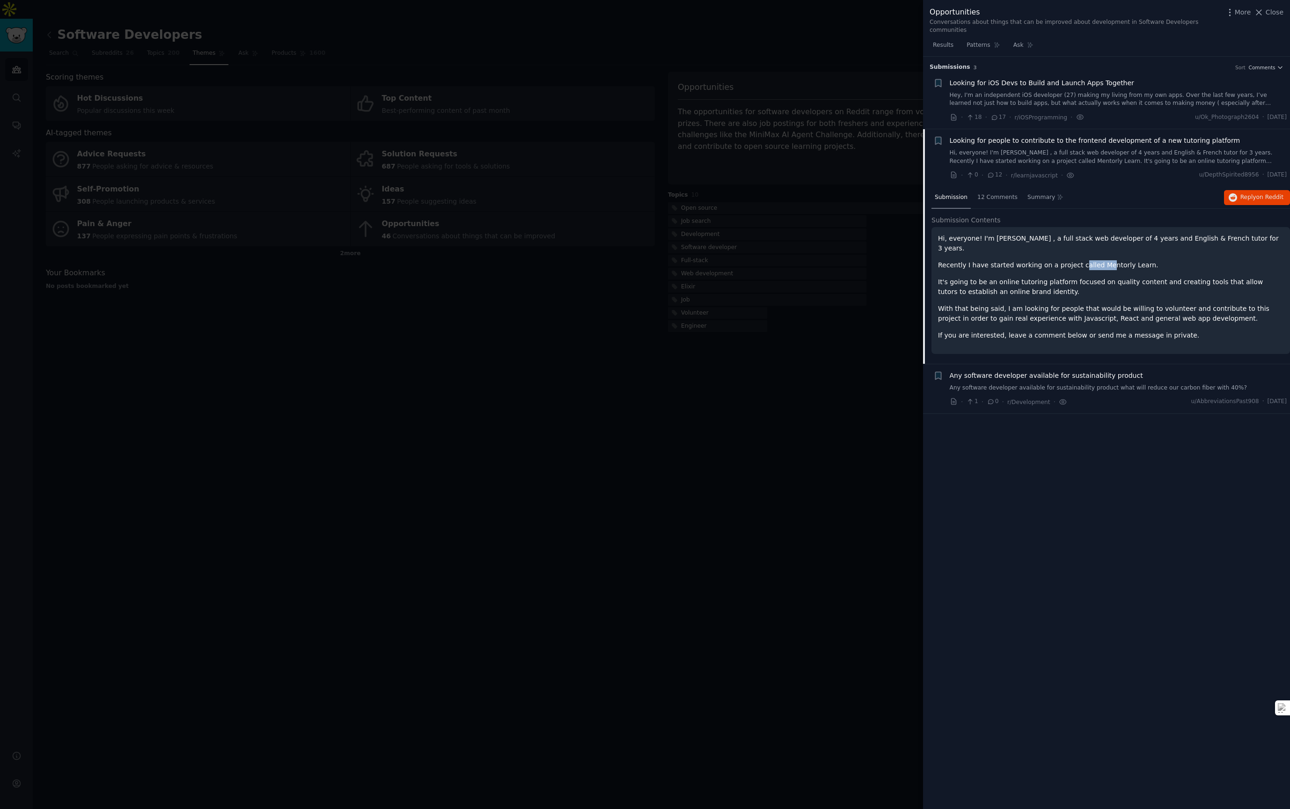
drag, startPoint x: 1075, startPoint y: 257, endPoint x: 1100, endPoint y: 256, distance: 24.8
click at [1100, 260] on p "Recently I have started working on a project called Mentorly Learn." at bounding box center [1110, 265] width 345 height 10
click at [826, 346] on div at bounding box center [645, 404] width 1290 height 809
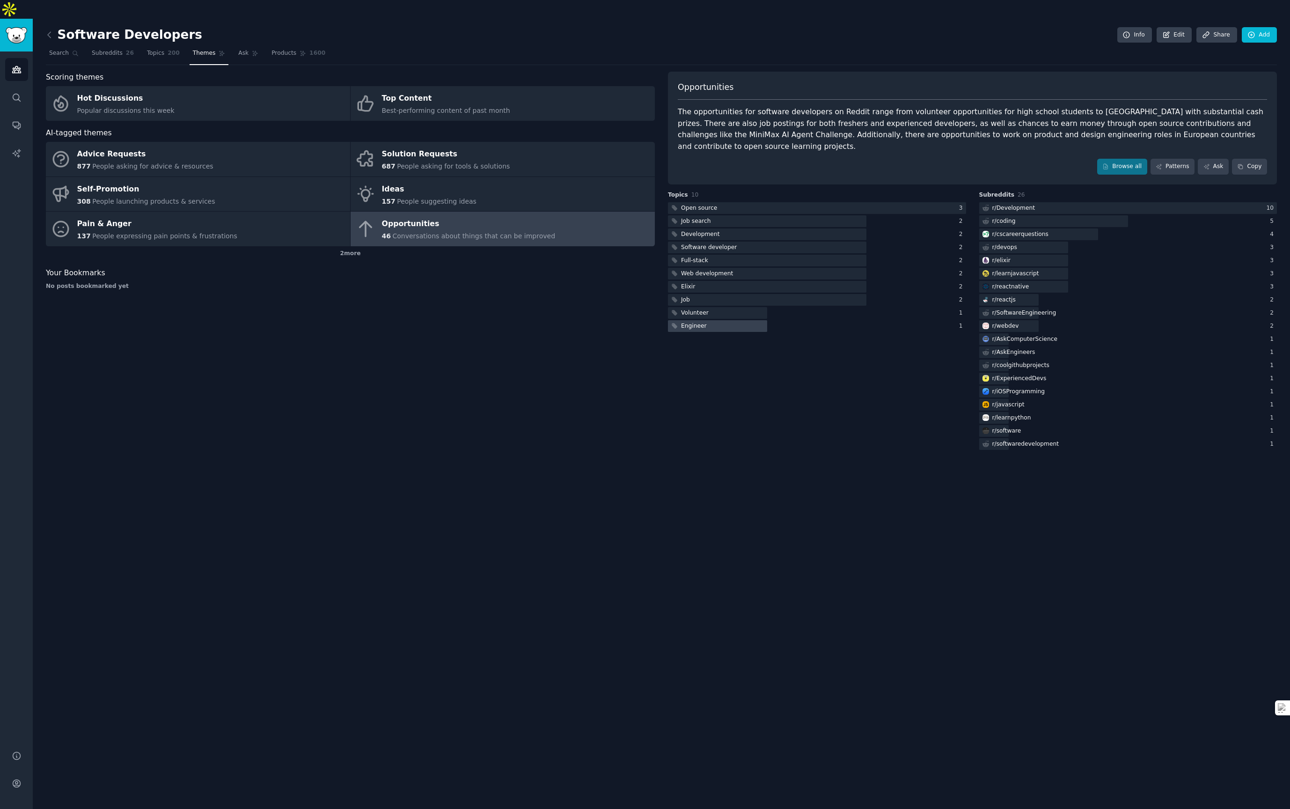
click at [742, 320] on div at bounding box center [717, 326] width 99 height 12
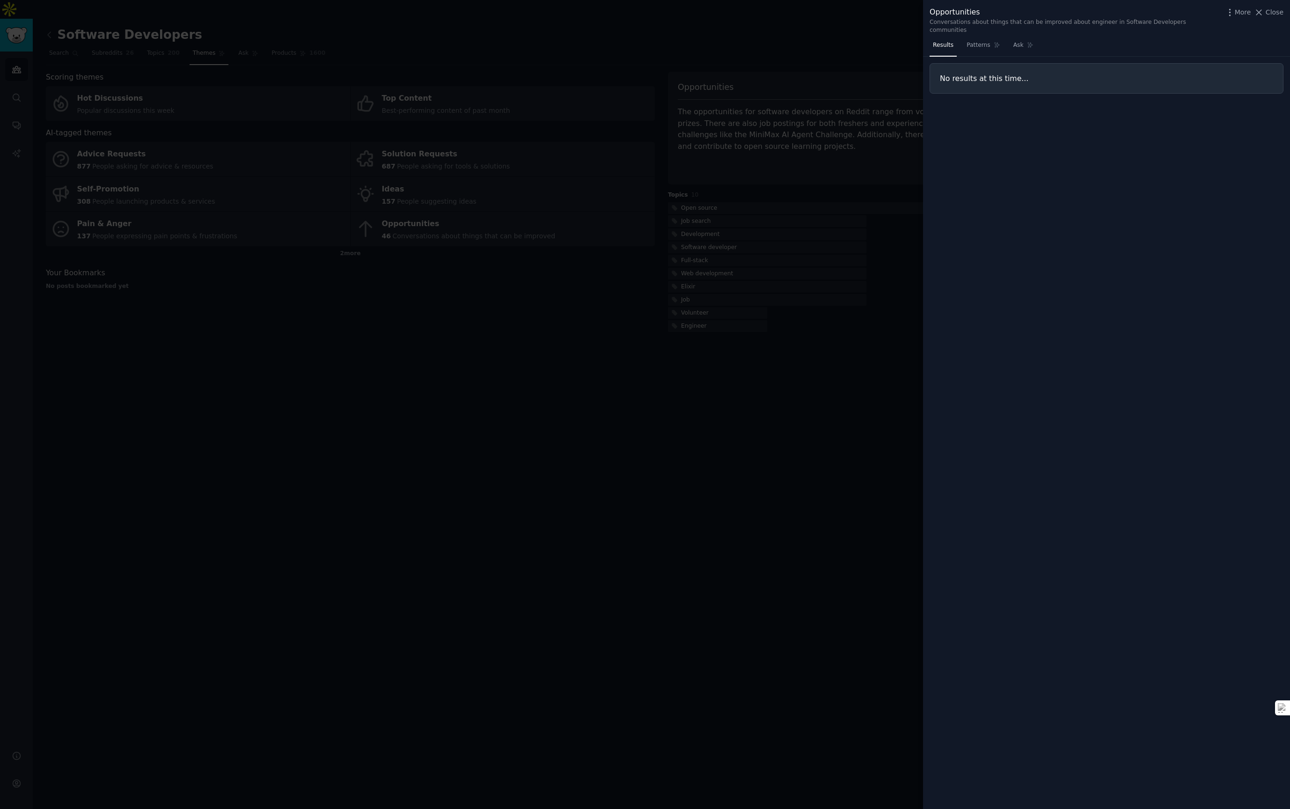
click at [742, 283] on div at bounding box center [645, 404] width 1290 height 809
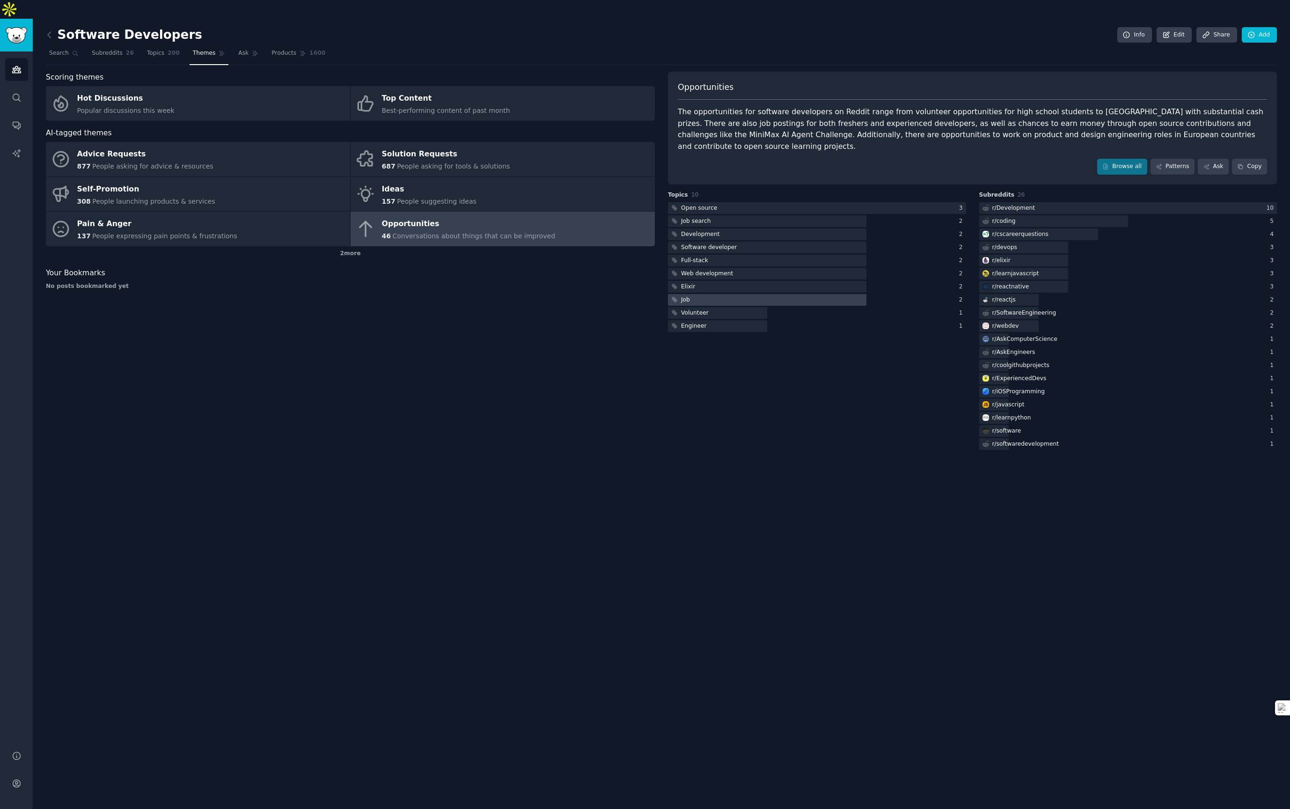
click at [743, 294] on div at bounding box center [767, 300] width 198 height 12
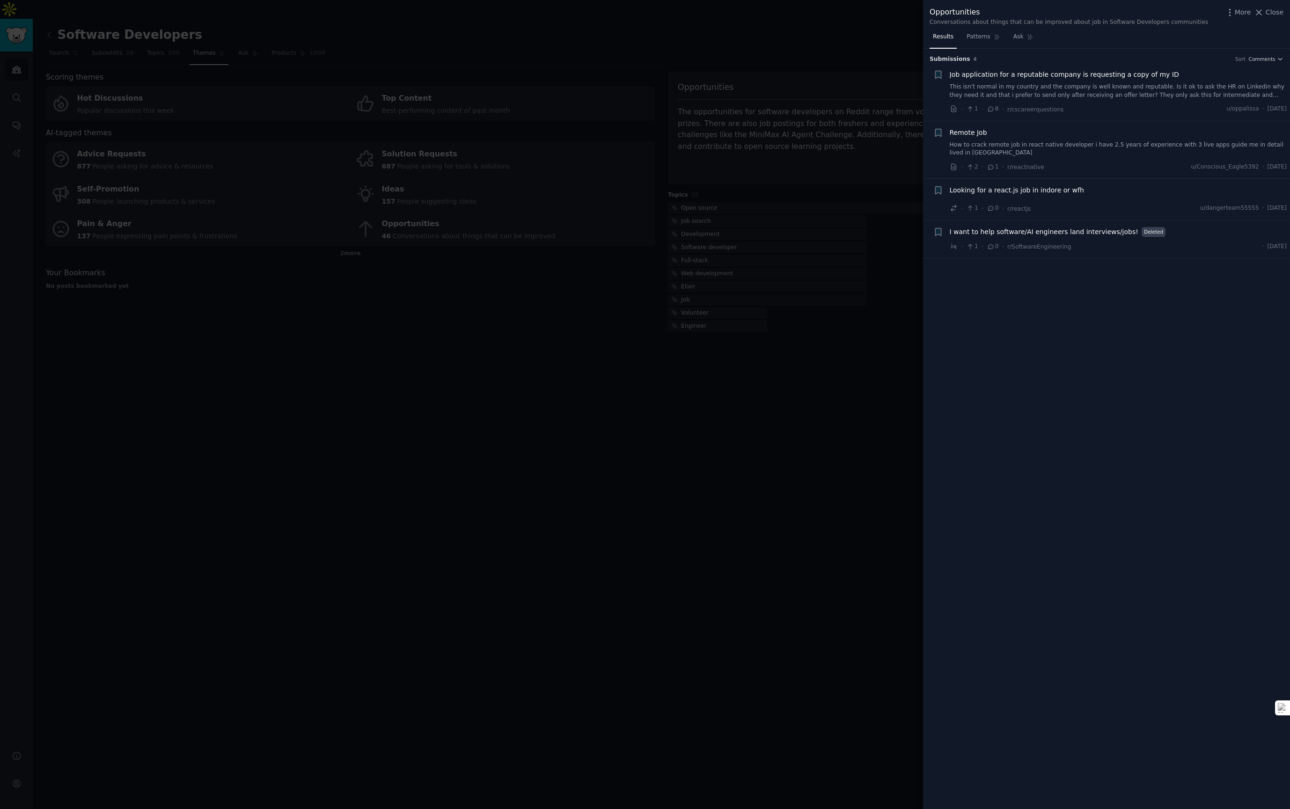
click at [1022, 192] on span "Looking for a react.js job in indore or wfh" at bounding box center [1016, 190] width 134 height 10
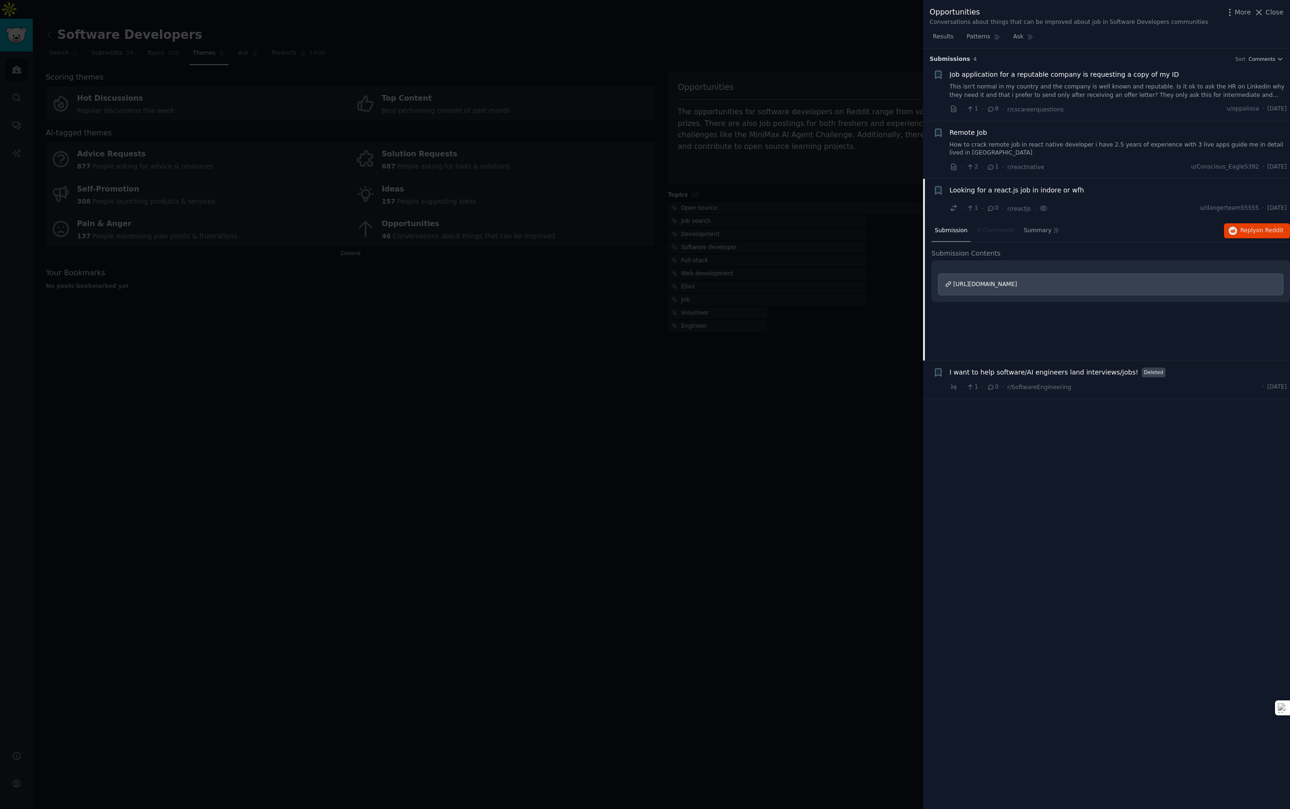
click at [711, 333] on div at bounding box center [645, 404] width 1290 height 809
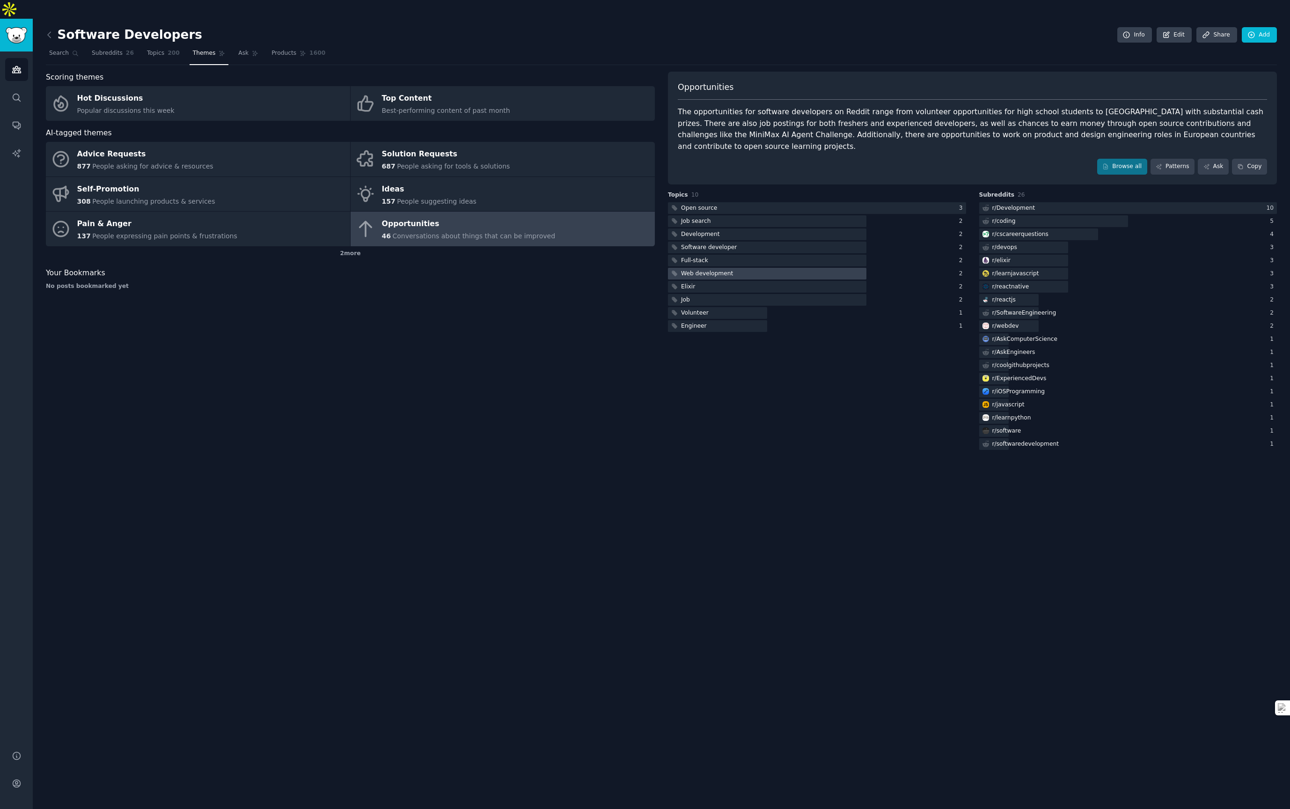
click at [719, 270] on div "Web development" at bounding box center [707, 274] width 52 height 8
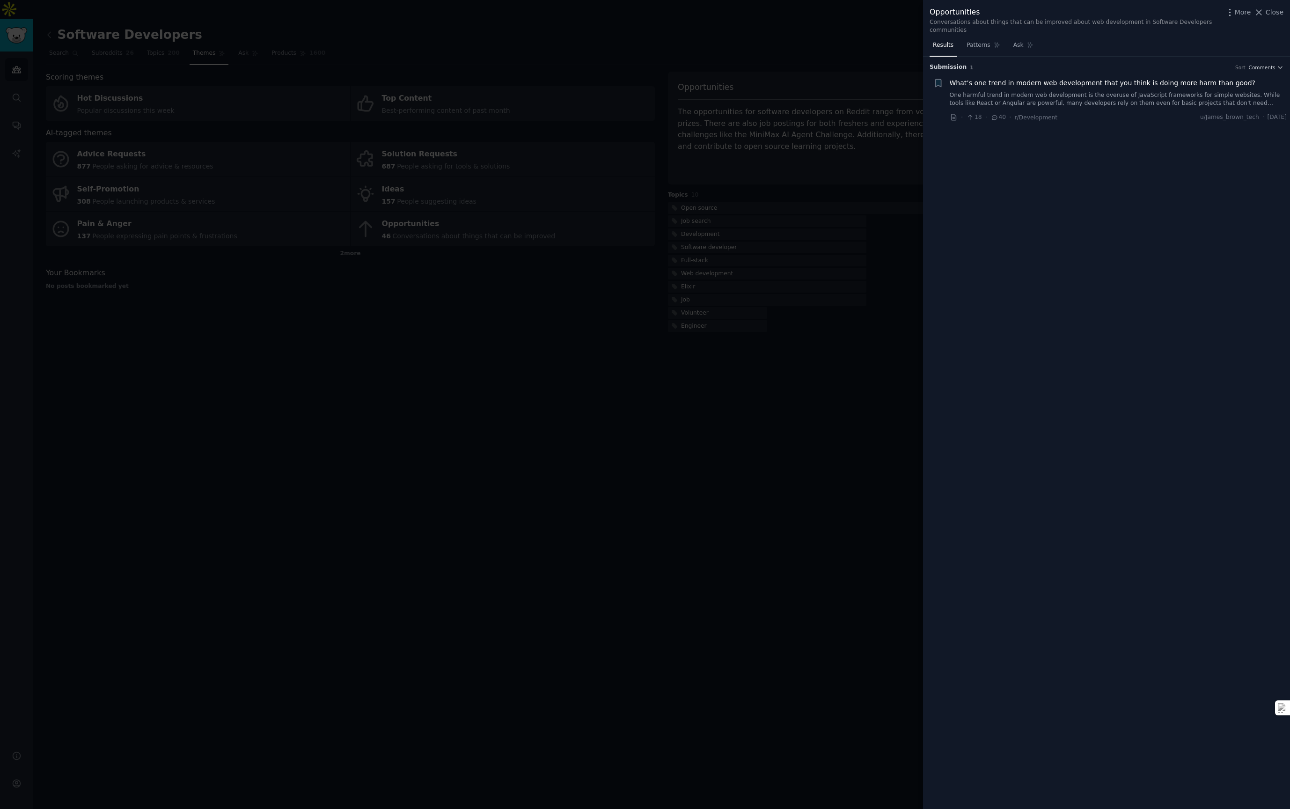
click at [724, 249] on div at bounding box center [645, 404] width 1290 height 809
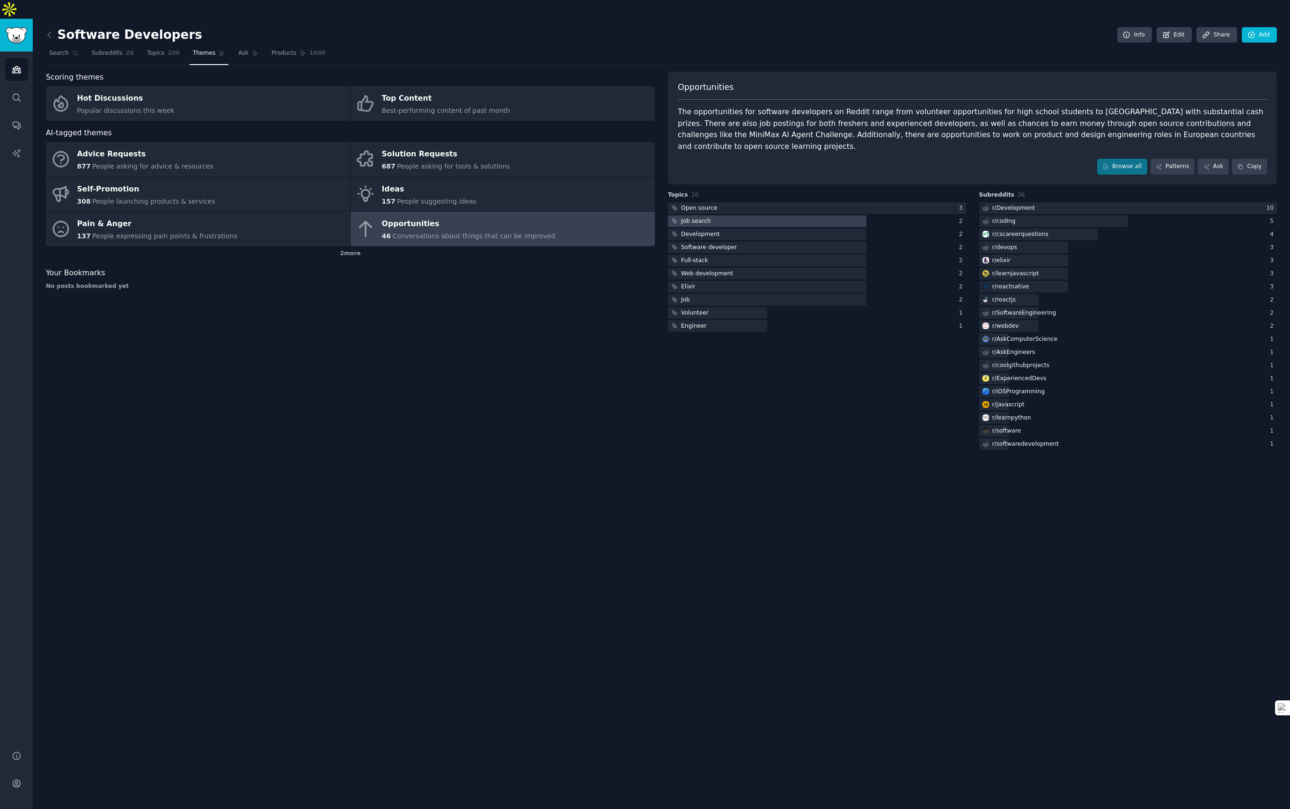
click at [748, 215] on div at bounding box center [767, 221] width 198 height 12
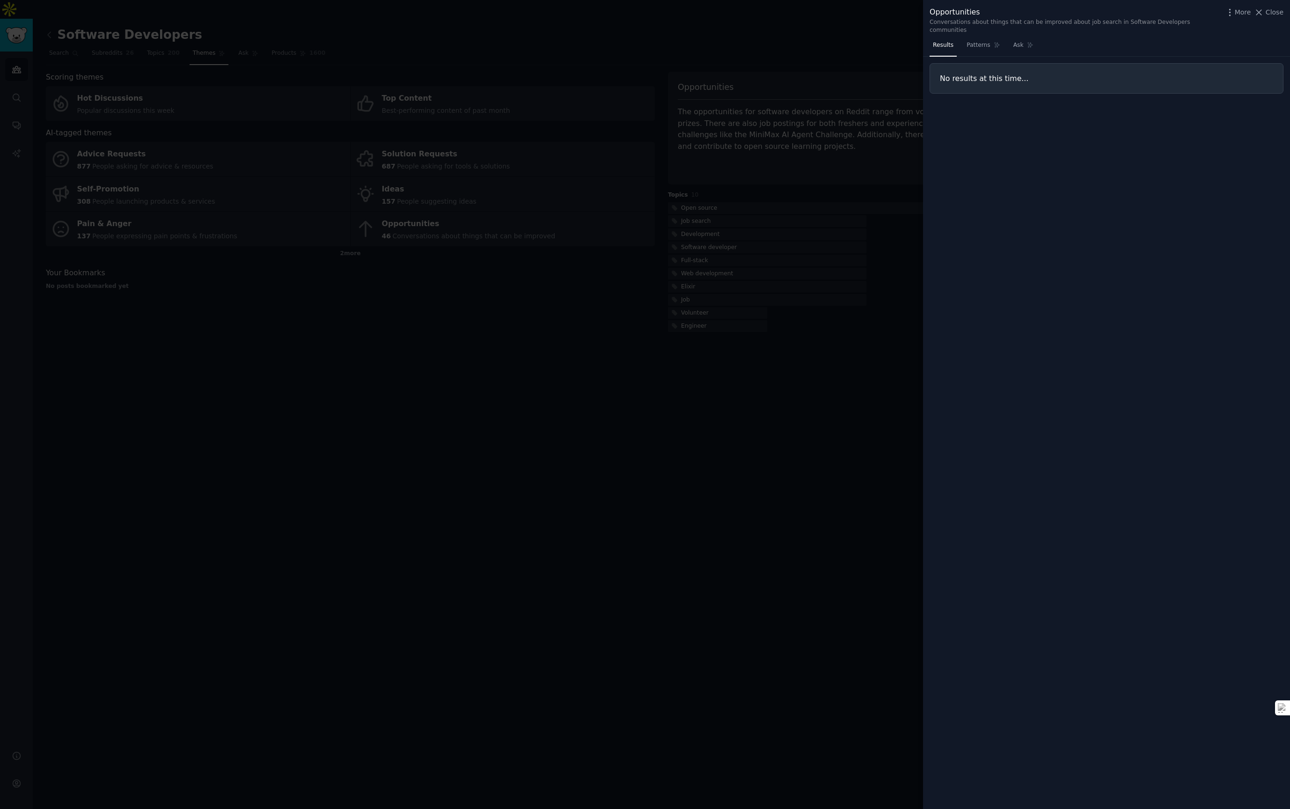
click at [737, 345] on div at bounding box center [645, 404] width 1290 height 809
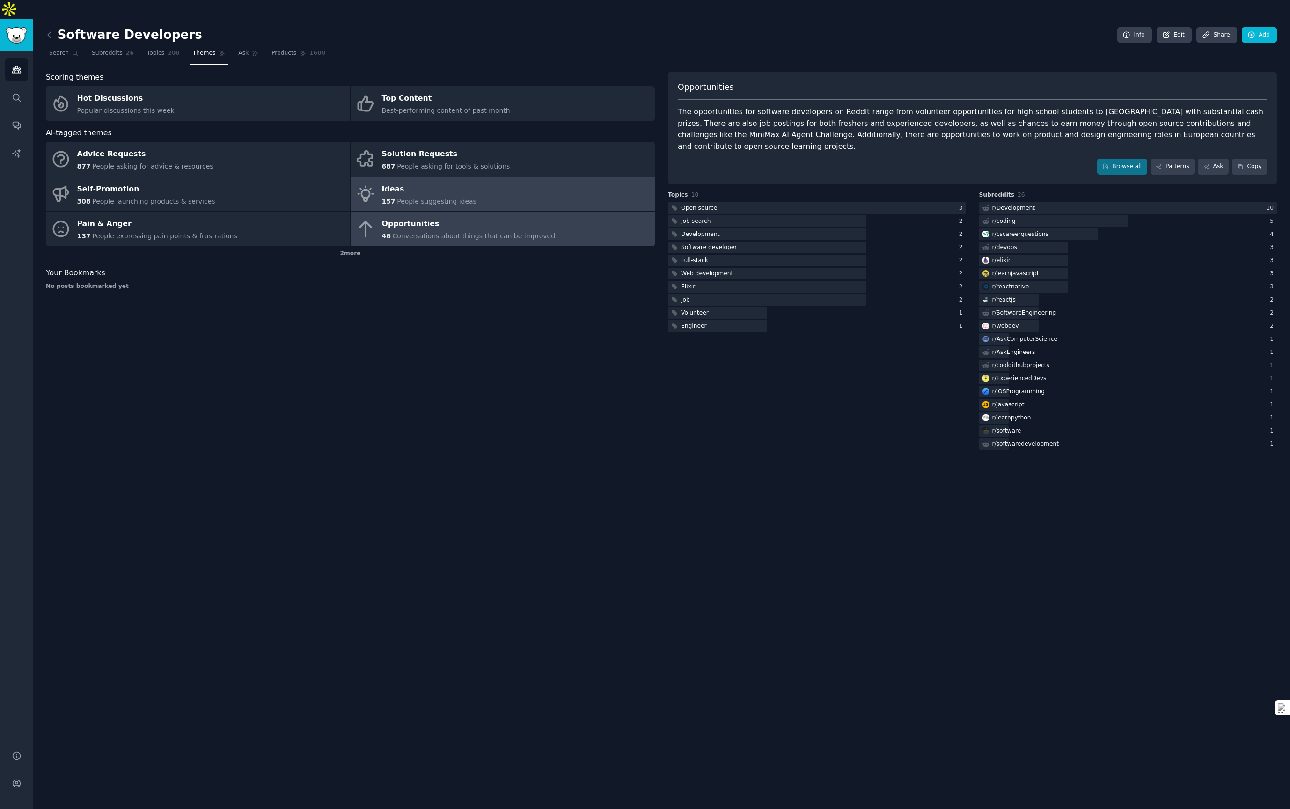
click at [565, 189] on link "Ideas 157 People suggesting ideas" at bounding box center [502, 194] width 304 height 35
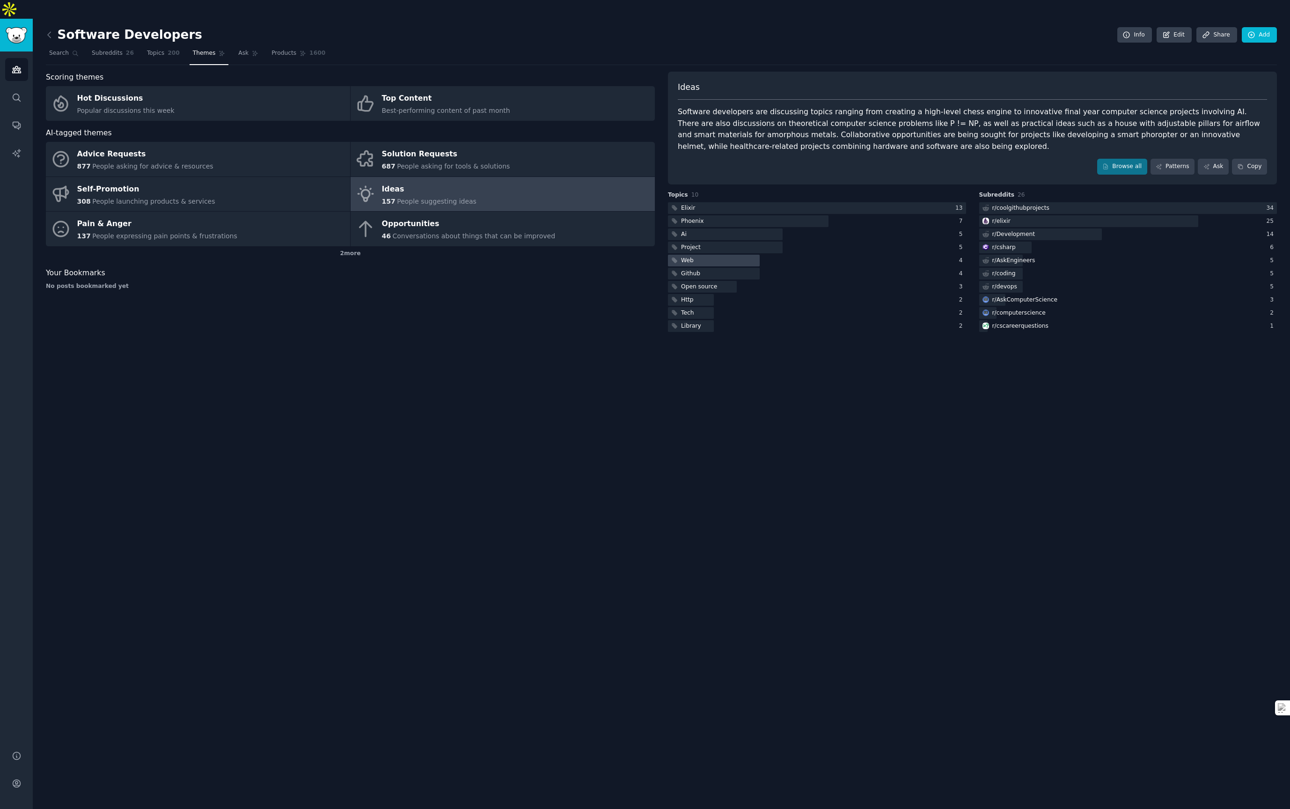
click at [715, 255] on div at bounding box center [714, 261] width 92 height 12
